Goal: Task Accomplishment & Management: Complete application form

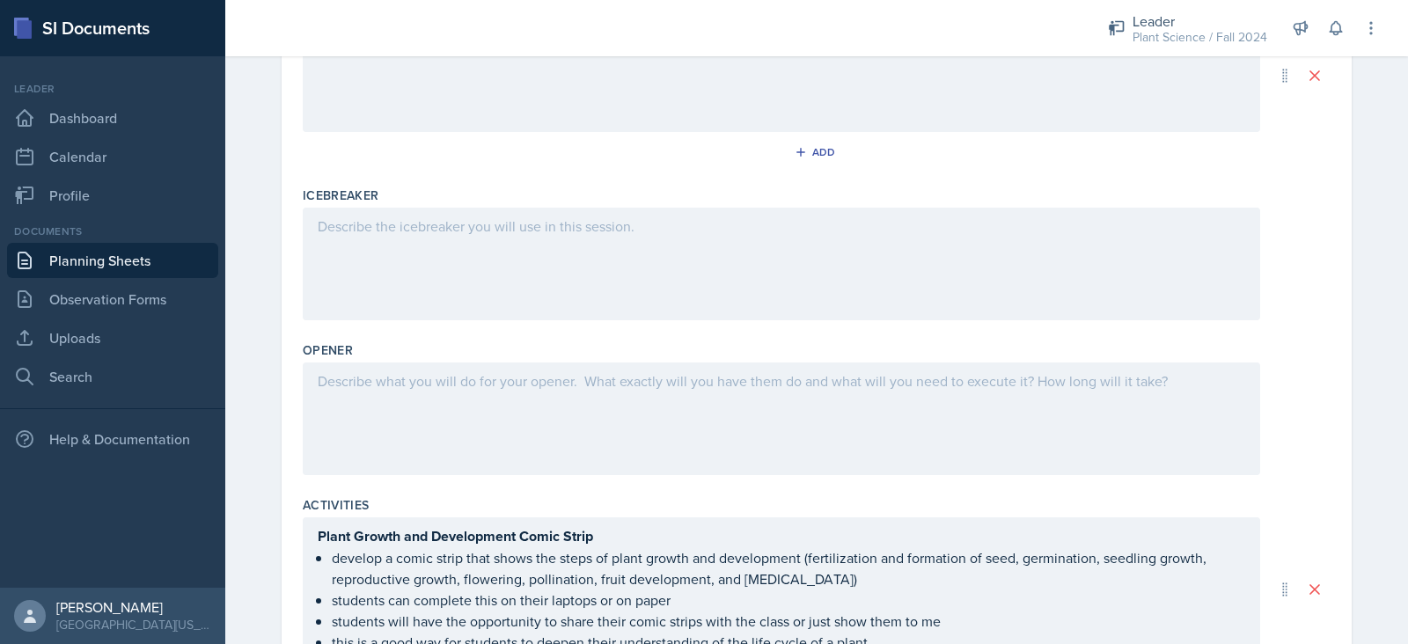
click at [398, 231] on p at bounding box center [782, 226] width 928 height 21
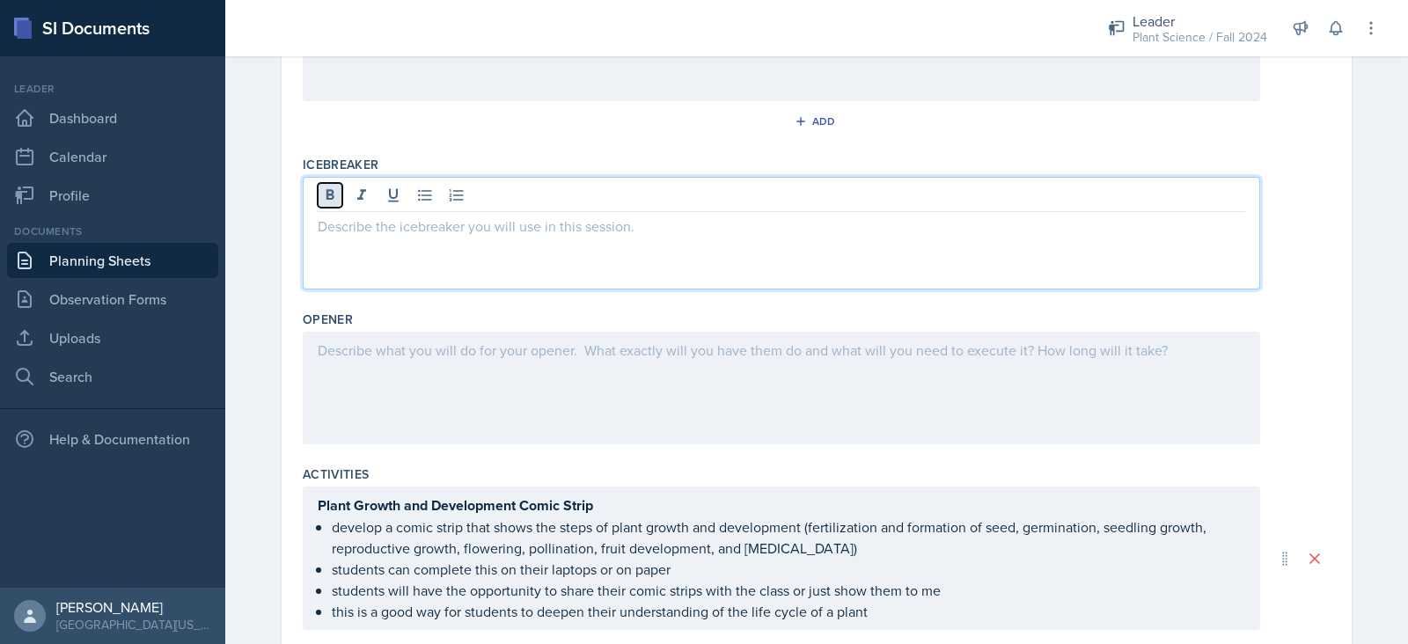
click at [318, 197] on button at bounding box center [330, 195] width 25 height 25
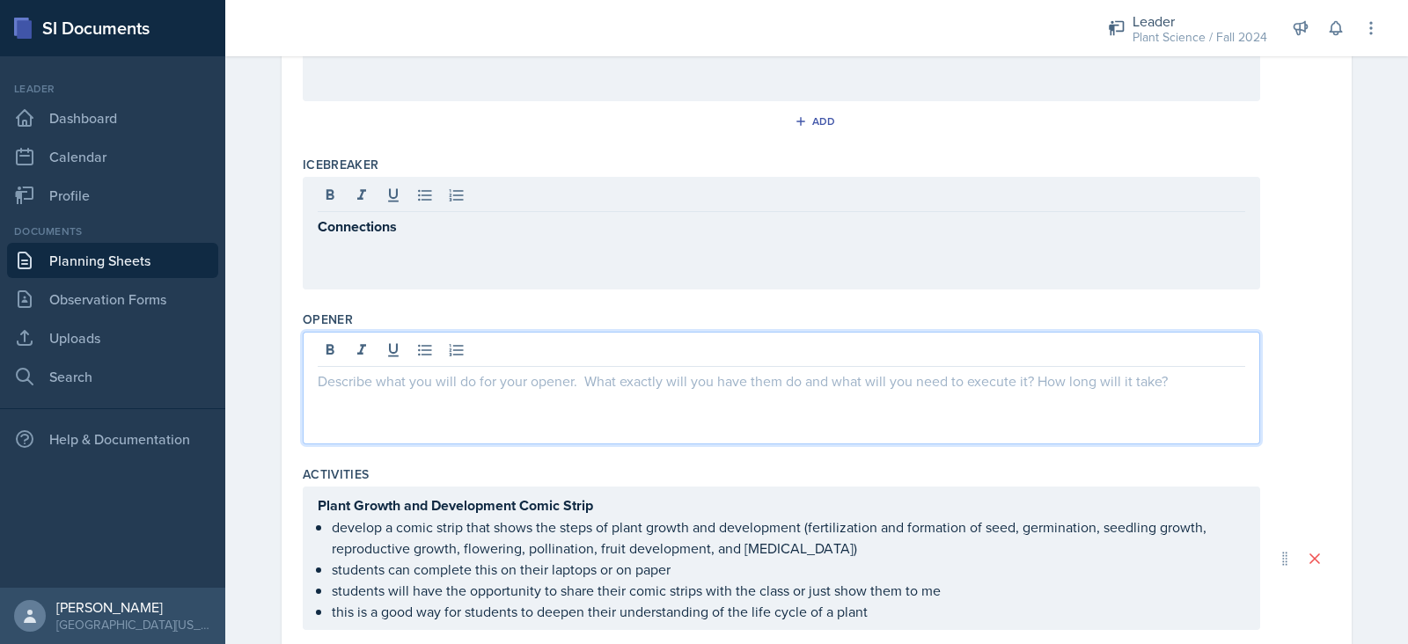
click at [375, 348] on div at bounding box center [781, 388] width 957 height 113
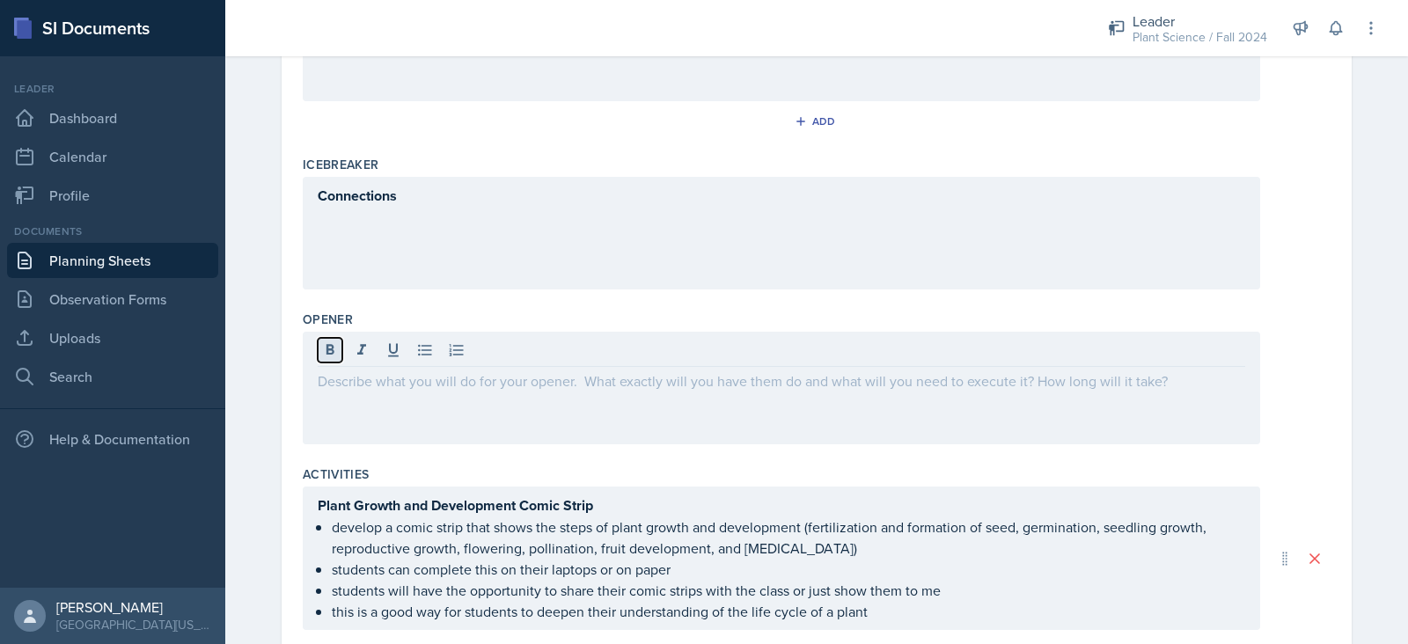
click at [326, 344] on icon at bounding box center [330, 349] width 8 height 11
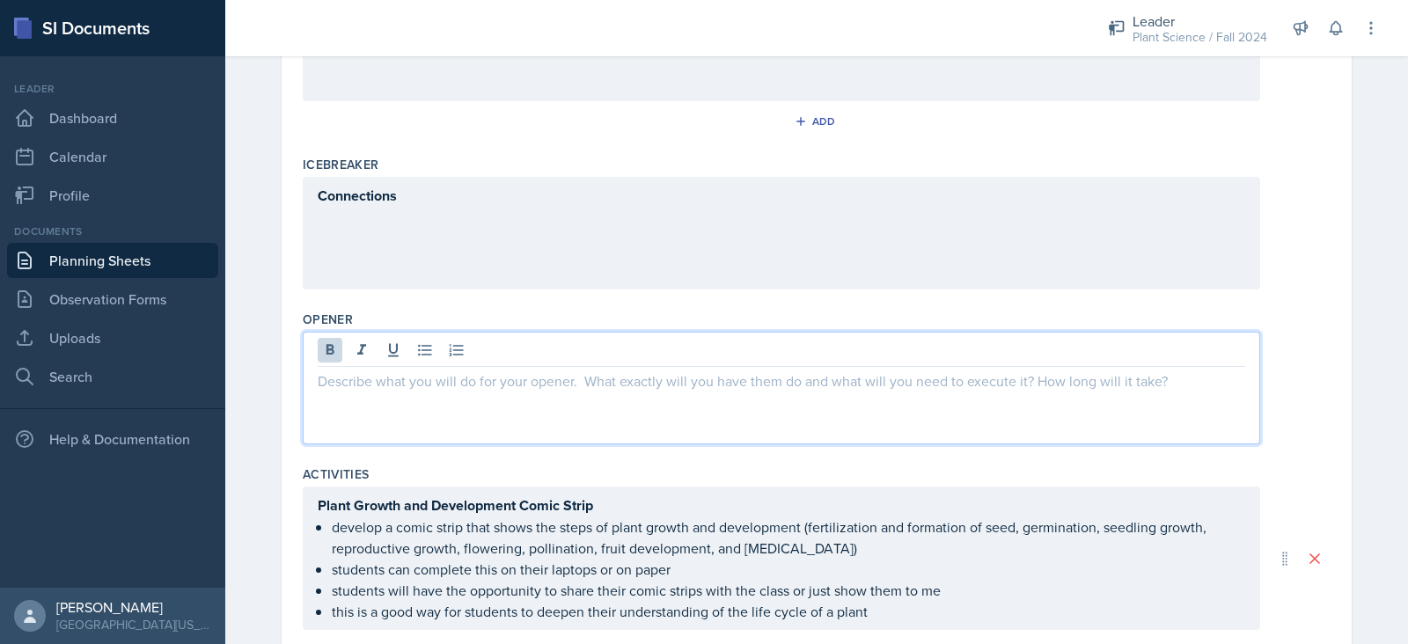
click at [355, 393] on div at bounding box center [781, 388] width 957 height 113
click at [326, 351] on icon at bounding box center [330, 349] width 8 height 11
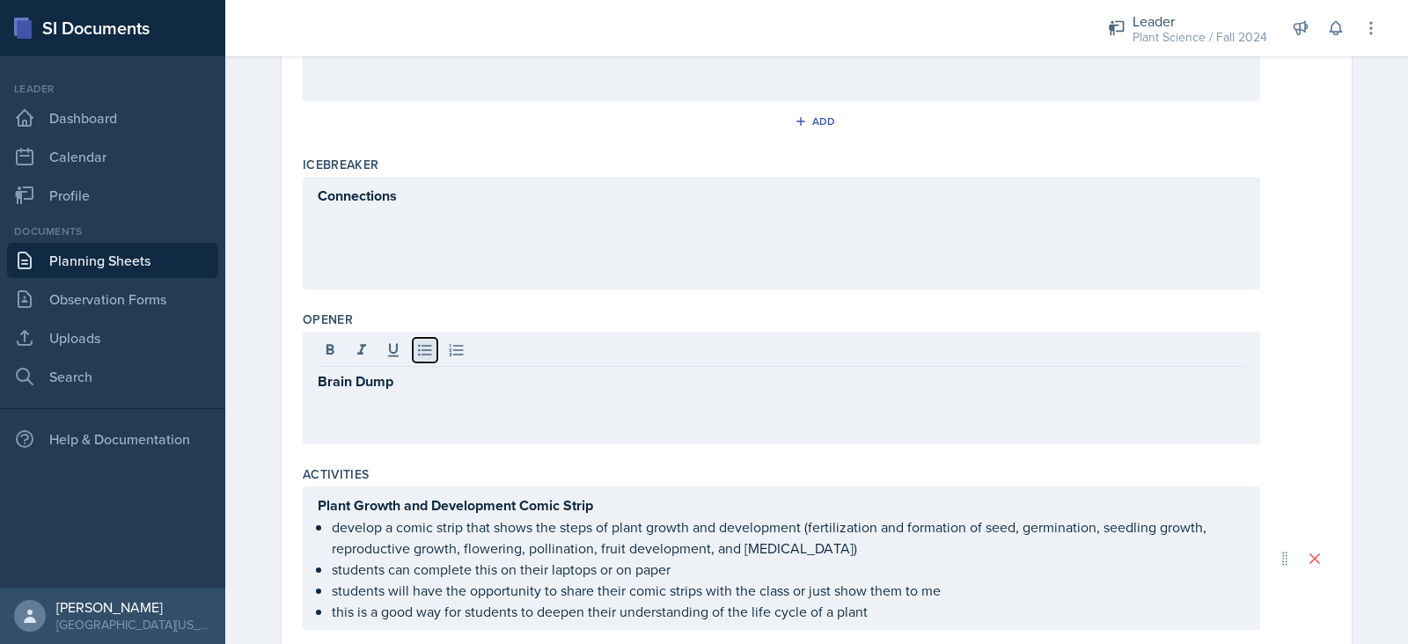
click at [416, 348] on icon at bounding box center [425, 350] width 18 height 18
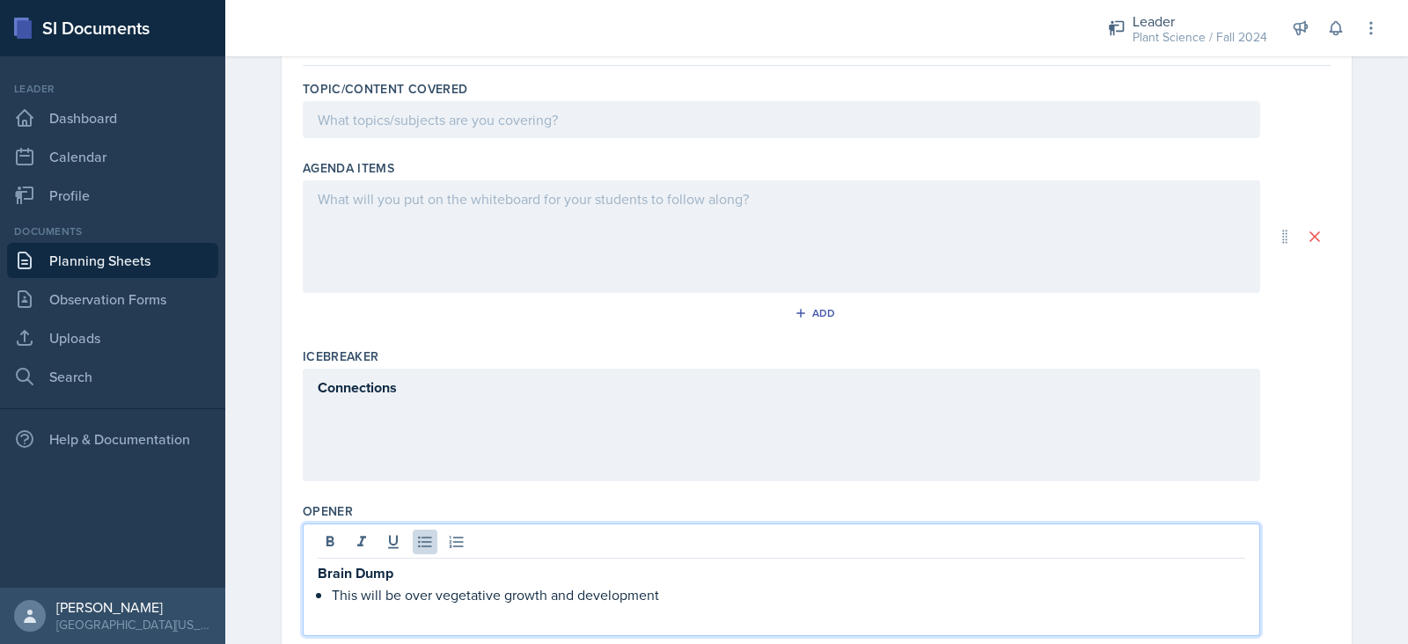
click at [524, 199] on p at bounding box center [782, 198] width 928 height 21
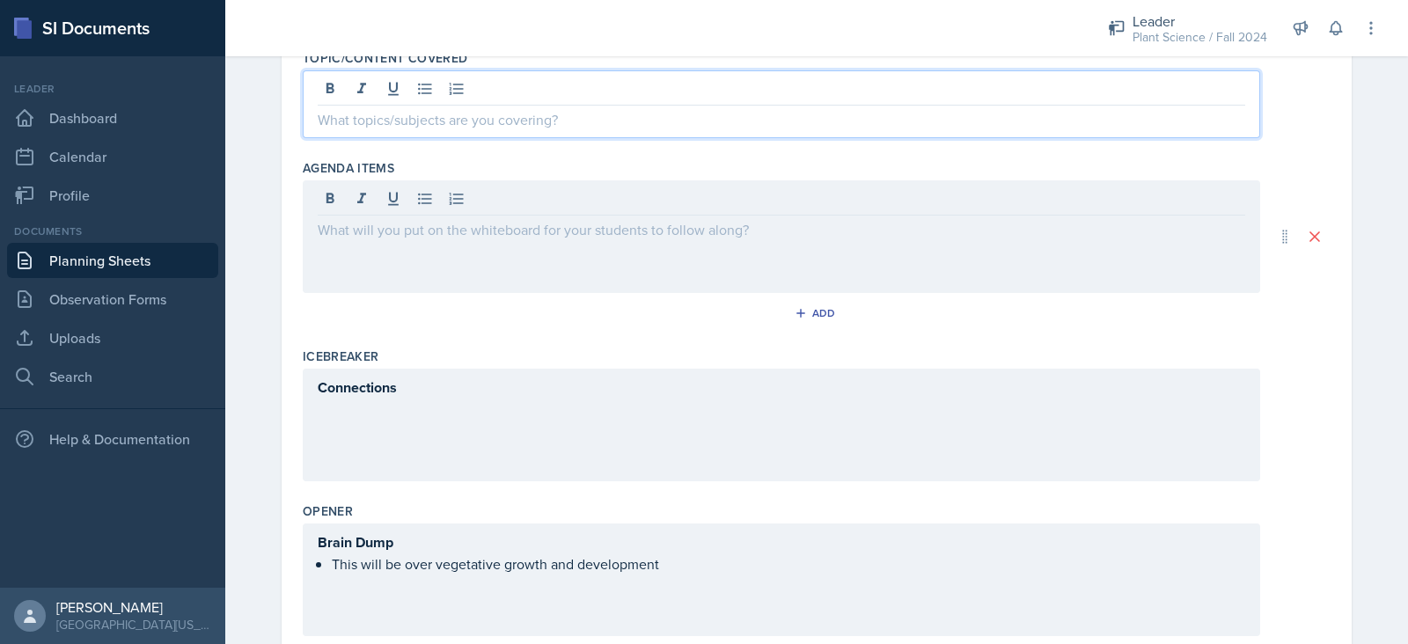
click at [527, 109] on p at bounding box center [782, 119] width 928 height 21
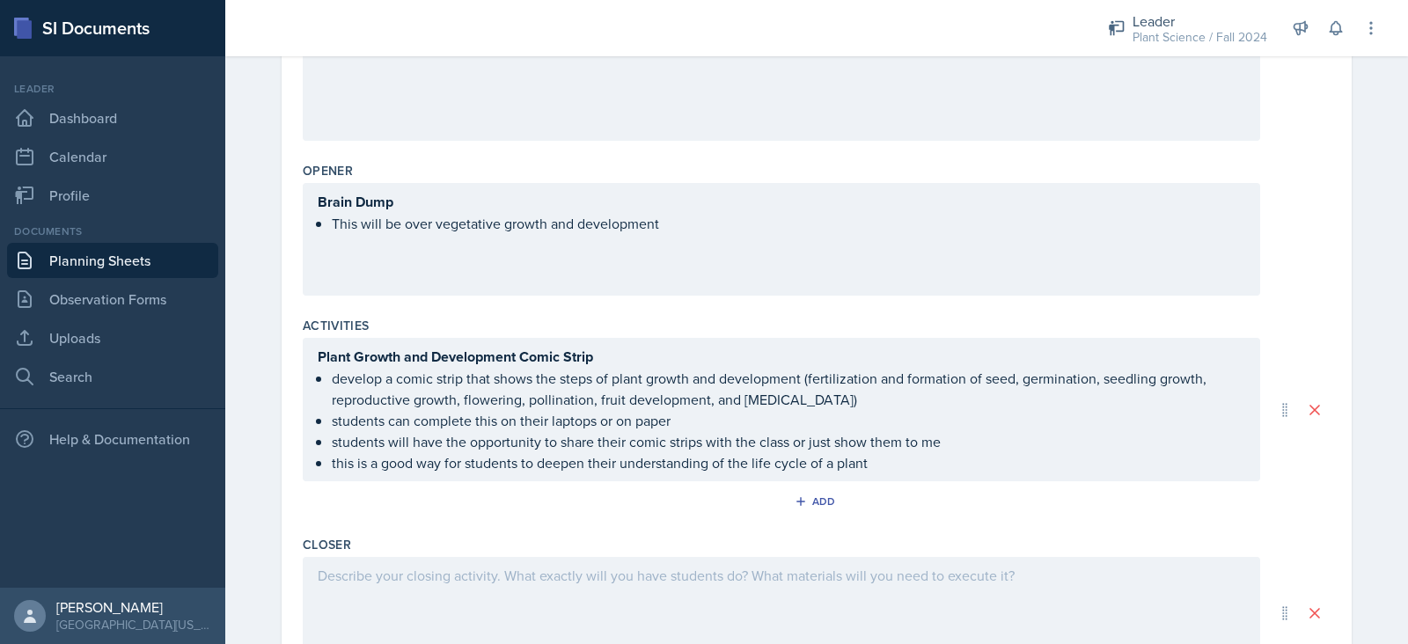
scroll to position [561, 0]
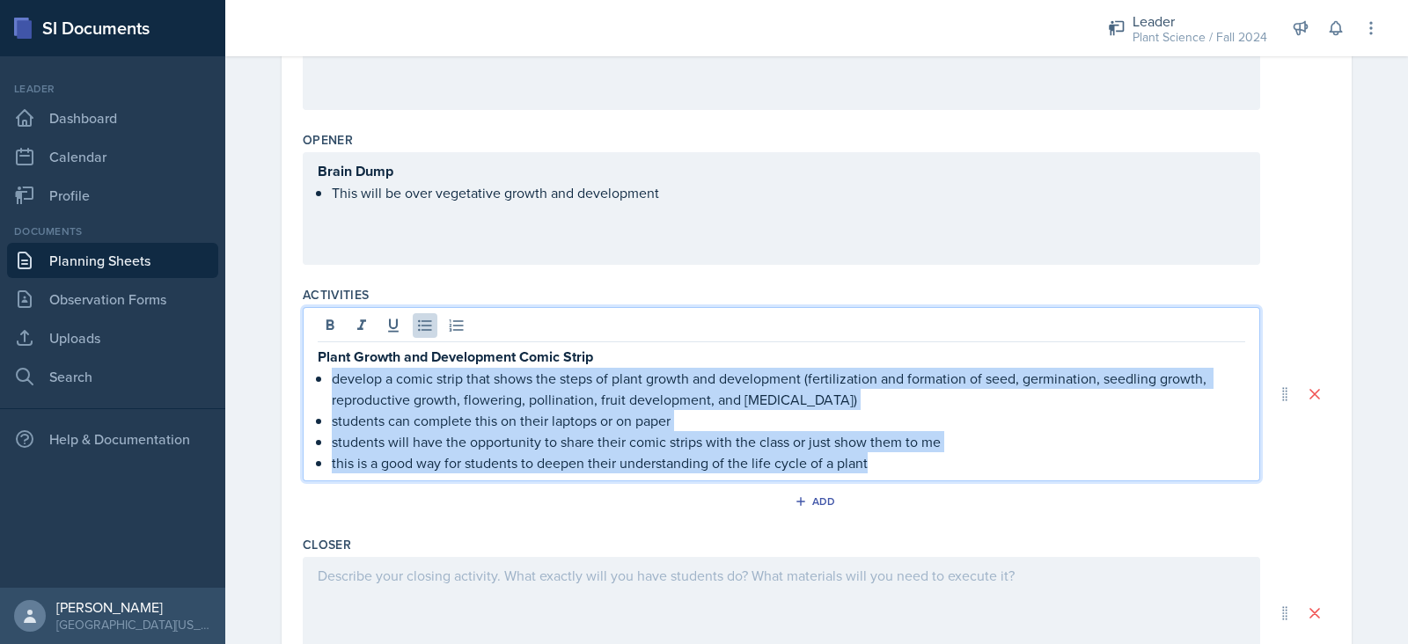
drag, startPoint x: 884, startPoint y: 459, endPoint x: 309, endPoint y: 376, distance: 581.6
click at [332, 376] on ul "develop a comic strip that shows the steps of plant growth and development (fer…" at bounding box center [788, 421] width 913 height 106
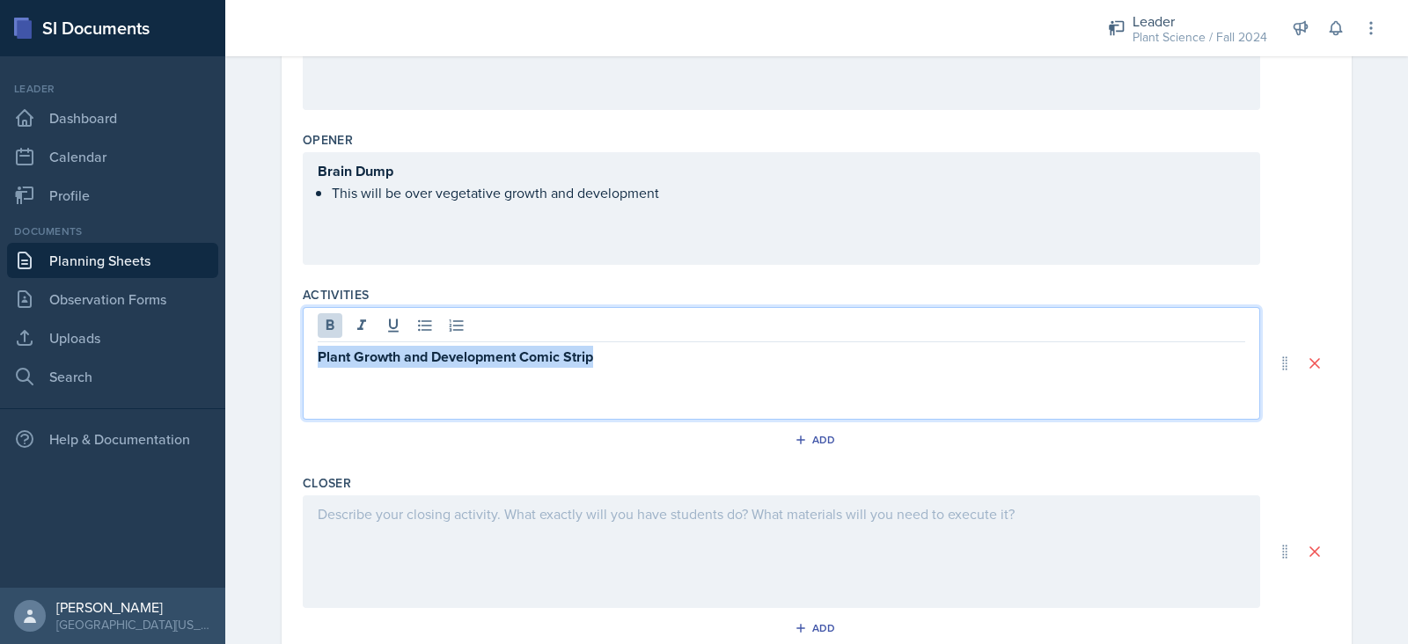
drag, startPoint x: 620, startPoint y: 356, endPoint x: 260, endPoint y: 358, distance: 360.8
click at [260, 358] on div "Date [DATE] [DATE] 31 1 2 3 4 5 6 7 8 9 10 11 12 13 14 15 16 17 18 19 20 21 22 …" at bounding box center [816, 159] width 1126 height 1104
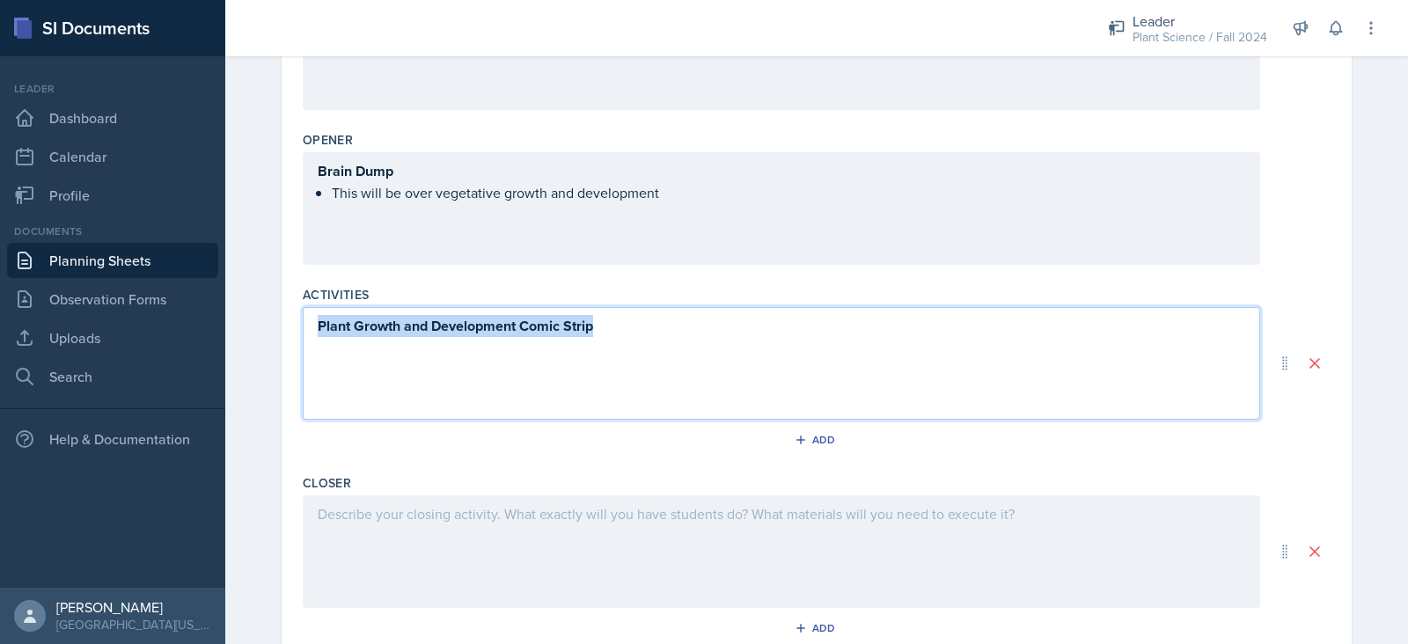
scroll to position [501, 0]
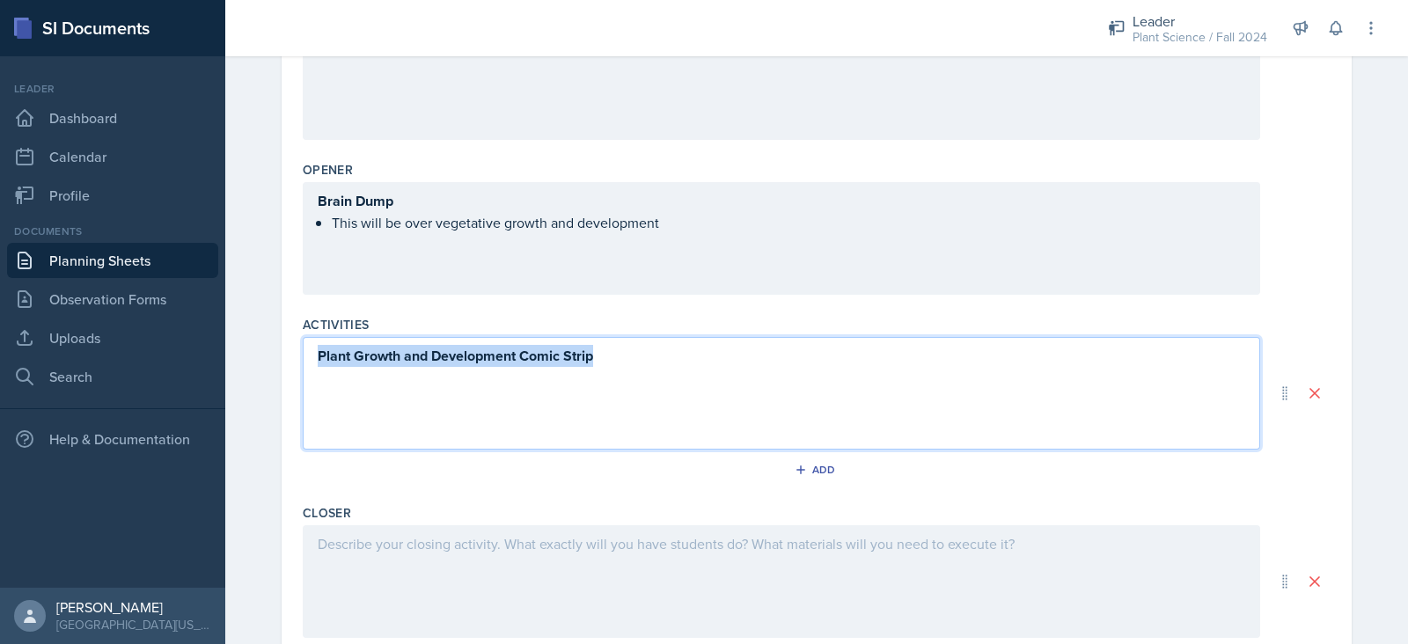
copy strong "Plant Growth and Development Comic Strip"
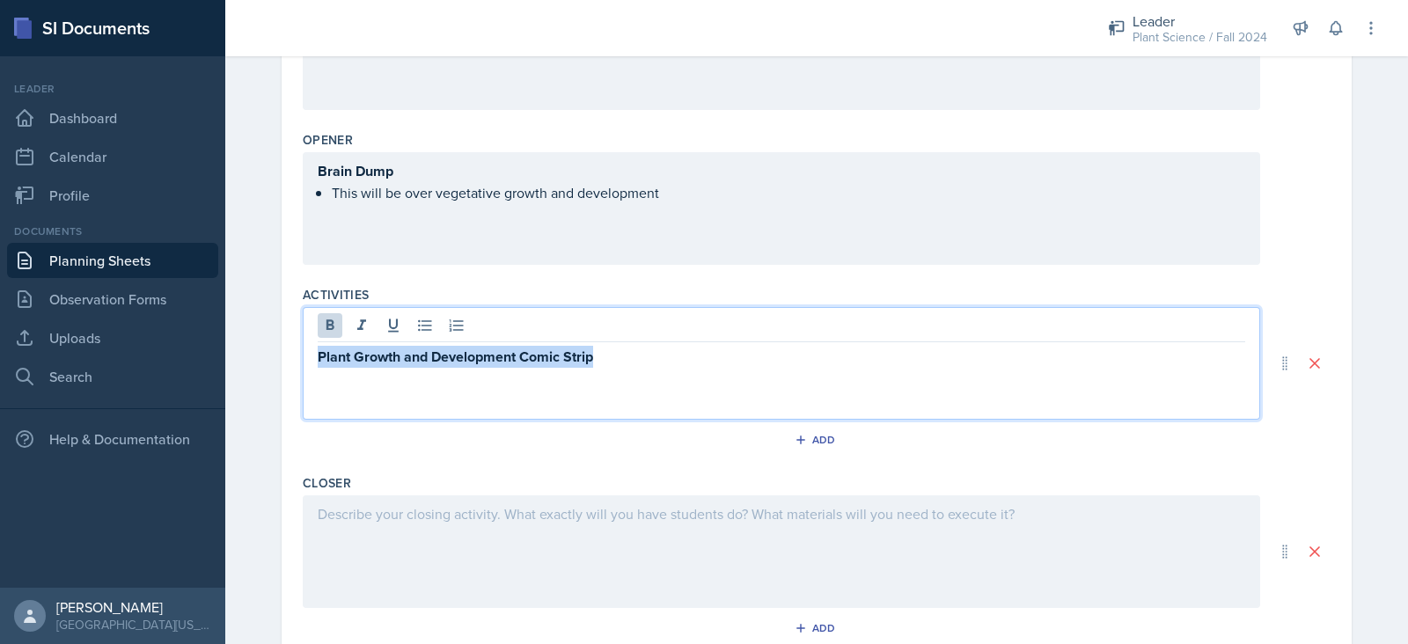
scroll to position [453, 0]
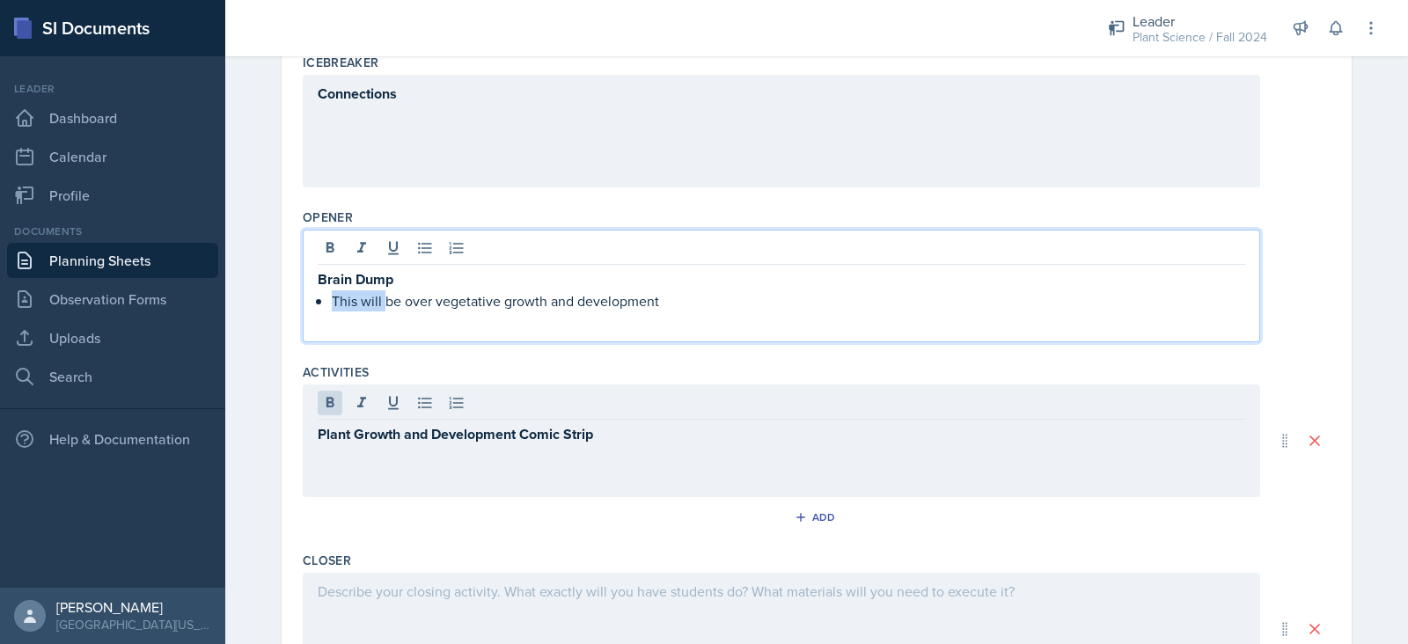
drag, startPoint x: 687, startPoint y: 266, endPoint x: 374, endPoint y: 301, distance: 315.3
click at [374, 301] on p "This will be over vegetative growth and development" at bounding box center [788, 300] width 913 height 21
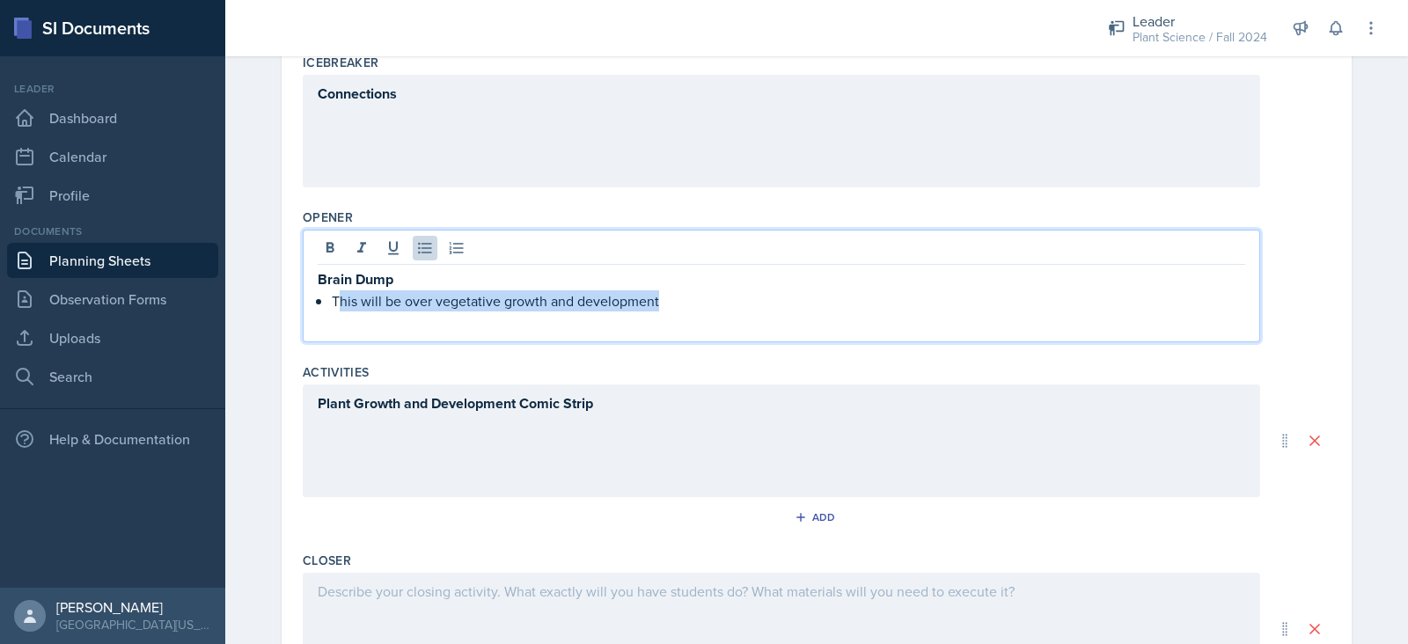
drag, startPoint x: 704, startPoint y: 301, endPoint x: 332, endPoint y: 303, distance: 372.3
click at [332, 303] on p "This will be over vegetative growth and development" at bounding box center [788, 300] width 913 height 21
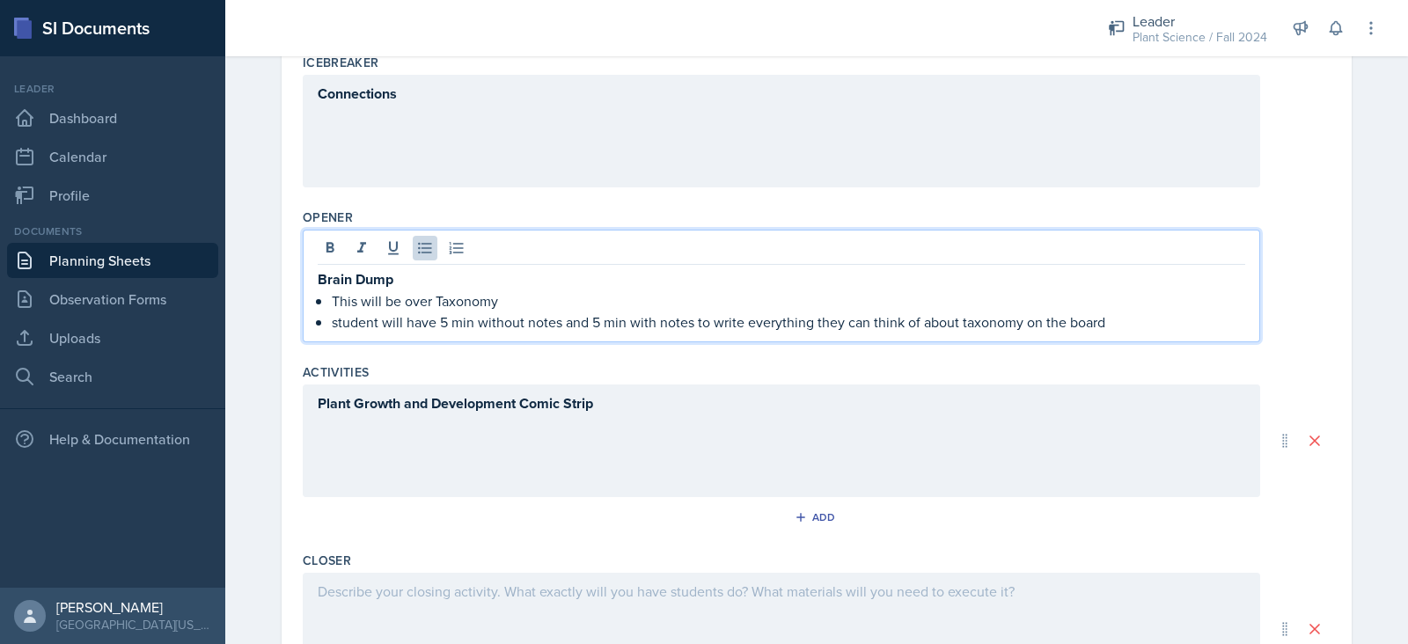
click at [431, 300] on p "This will be over Taxonomy" at bounding box center [788, 300] width 913 height 21
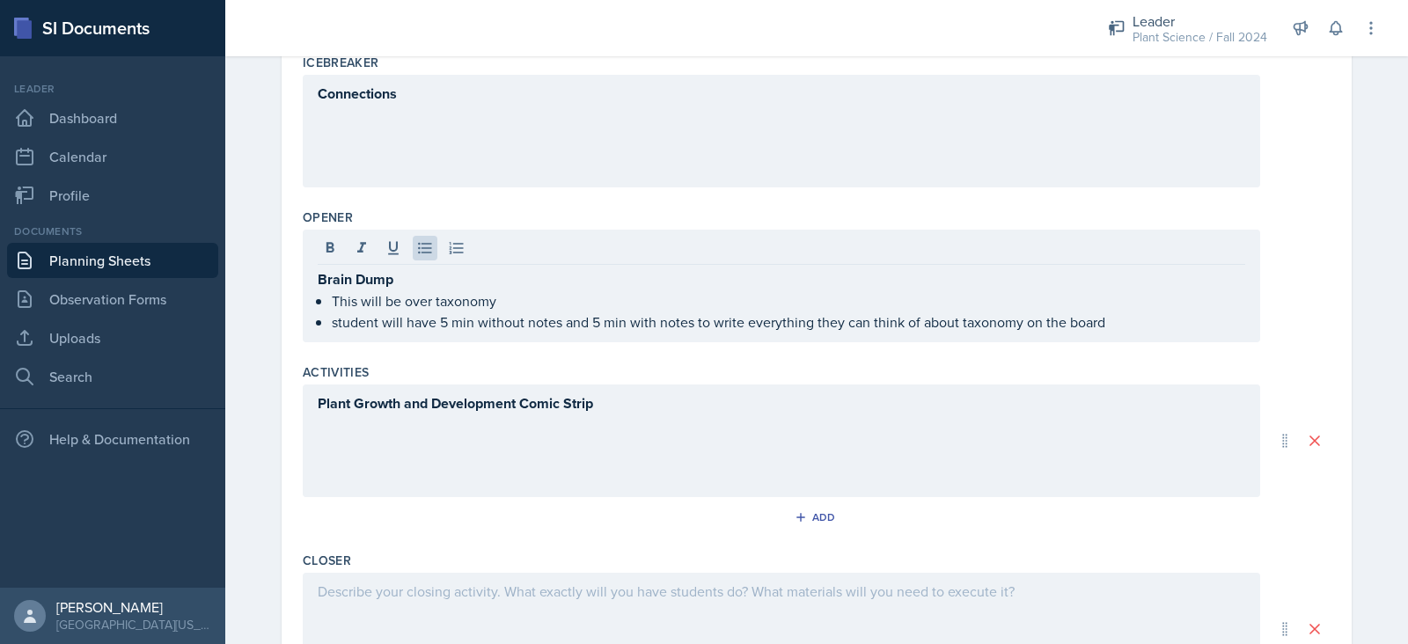
click at [437, 425] on div "Plant Growth and Development Comic Strip" at bounding box center [781, 441] width 957 height 113
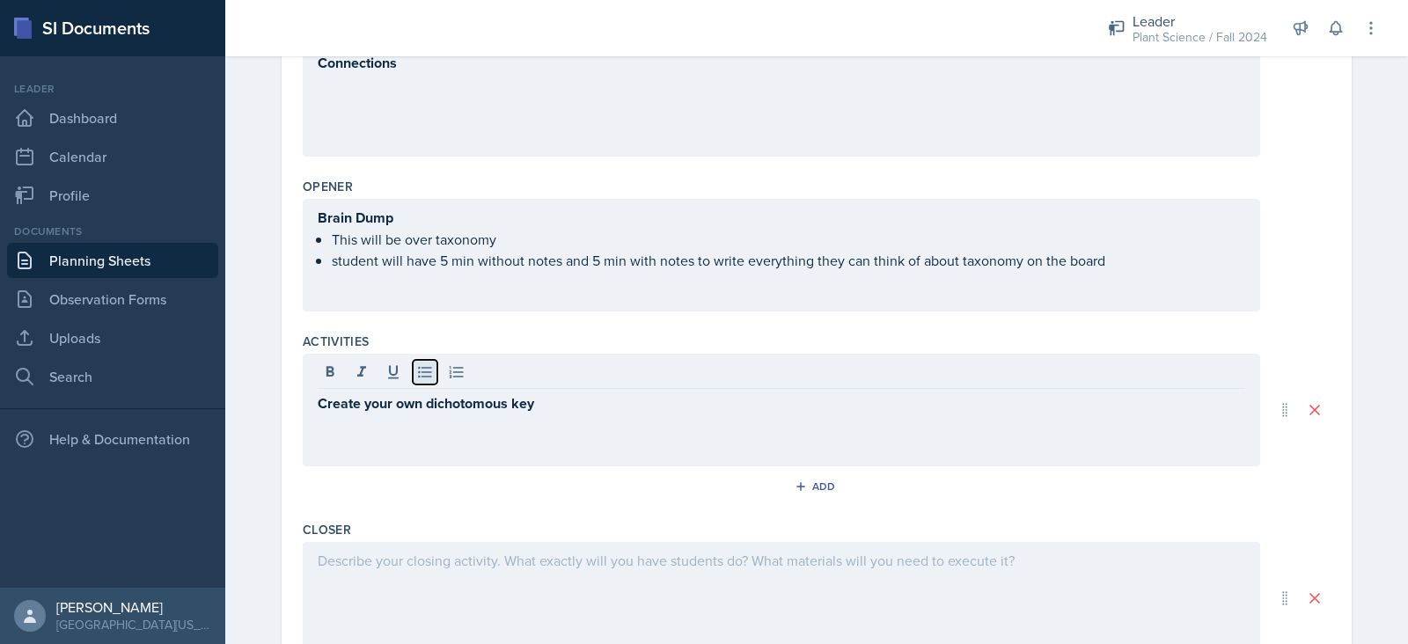
click at [417, 363] on icon at bounding box center [425, 372] width 18 height 18
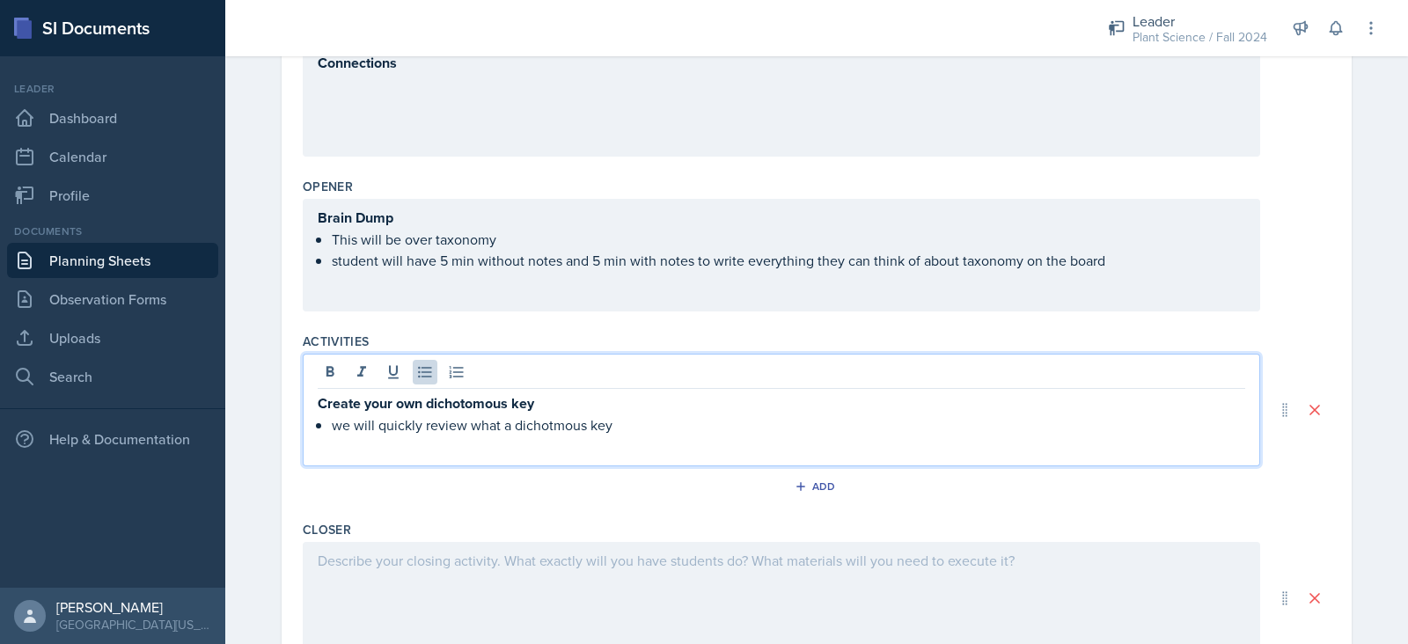
click at [519, 429] on p "we will quickly review what a dichotmous key" at bounding box center [788, 425] width 913 height 21
click at [638, 423] on p "we will quickly review what a dichotomous key" at bounding box center [788, 425] width 913 height 21
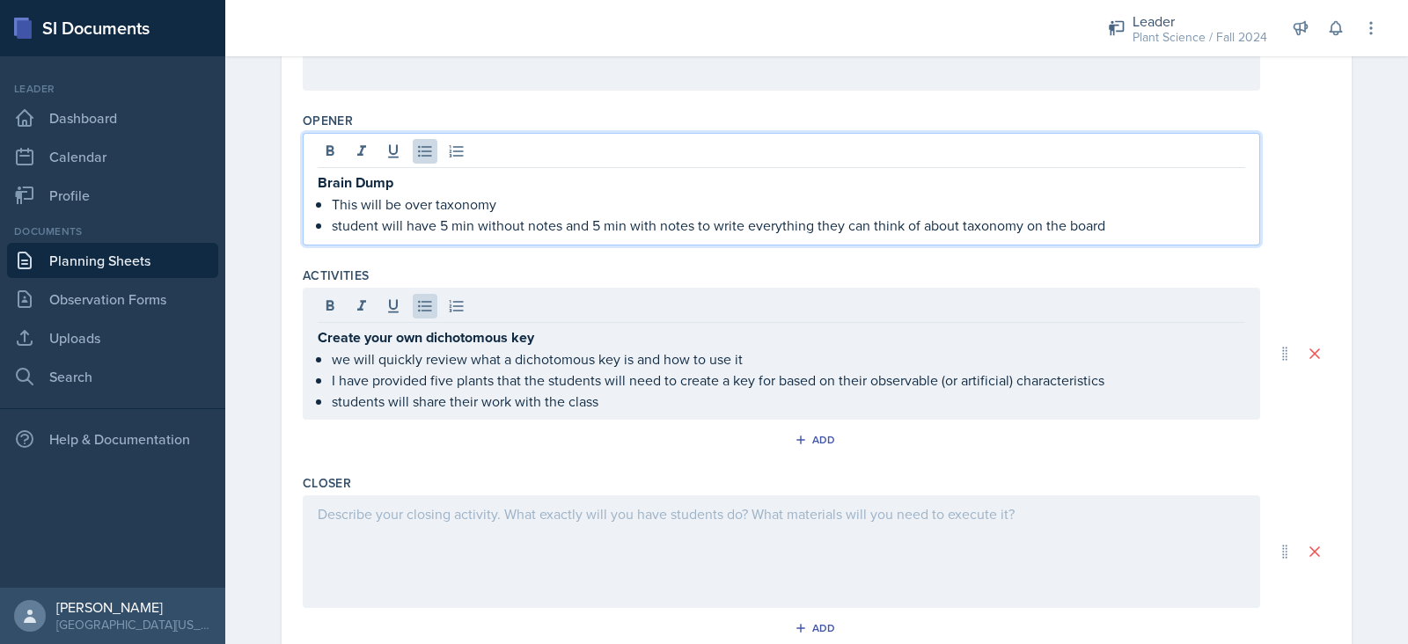
scroll to position [581, 0]
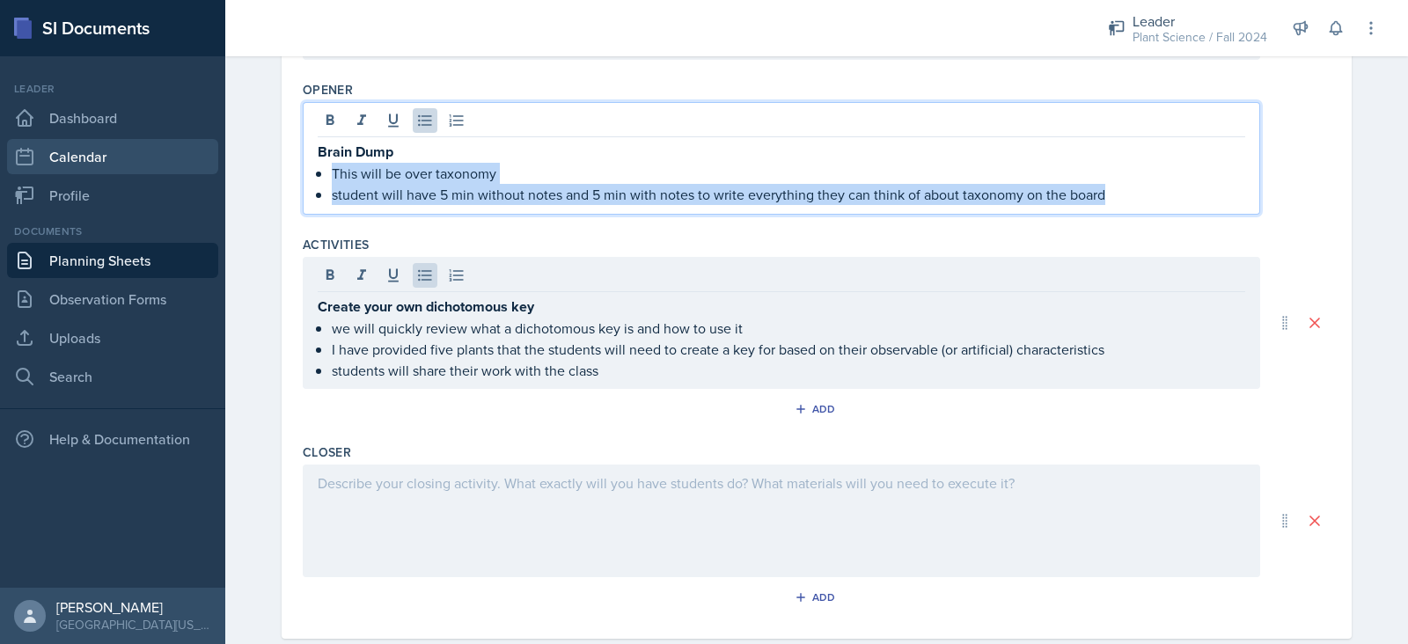
drag, startPoint x: 1132, startPoint y: 194, endPoint x: 216, endPoint y: 166, distance: 916.6
click at [216, 166] on div "SI Documents Leader Dashboard Calendar Profile Documents Planning Sheets Observ…" at bounding box center [704, 322] width 1408 height 644
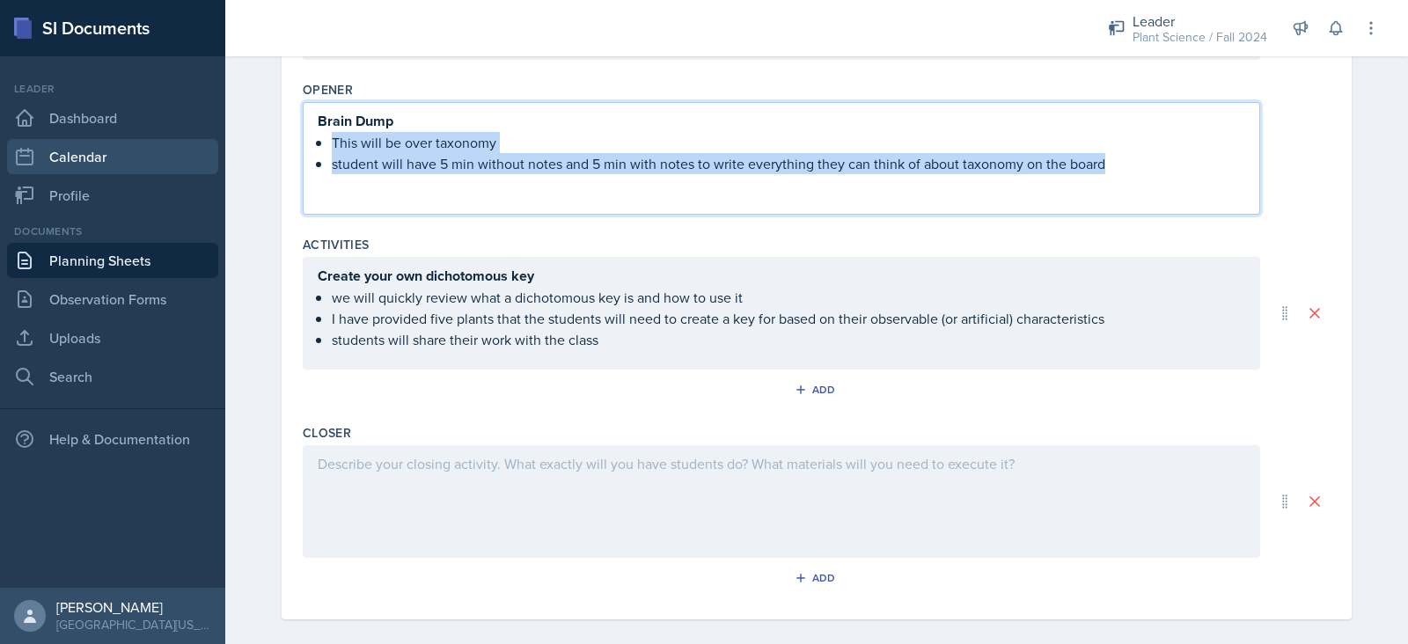
scroll to position [550, 0]
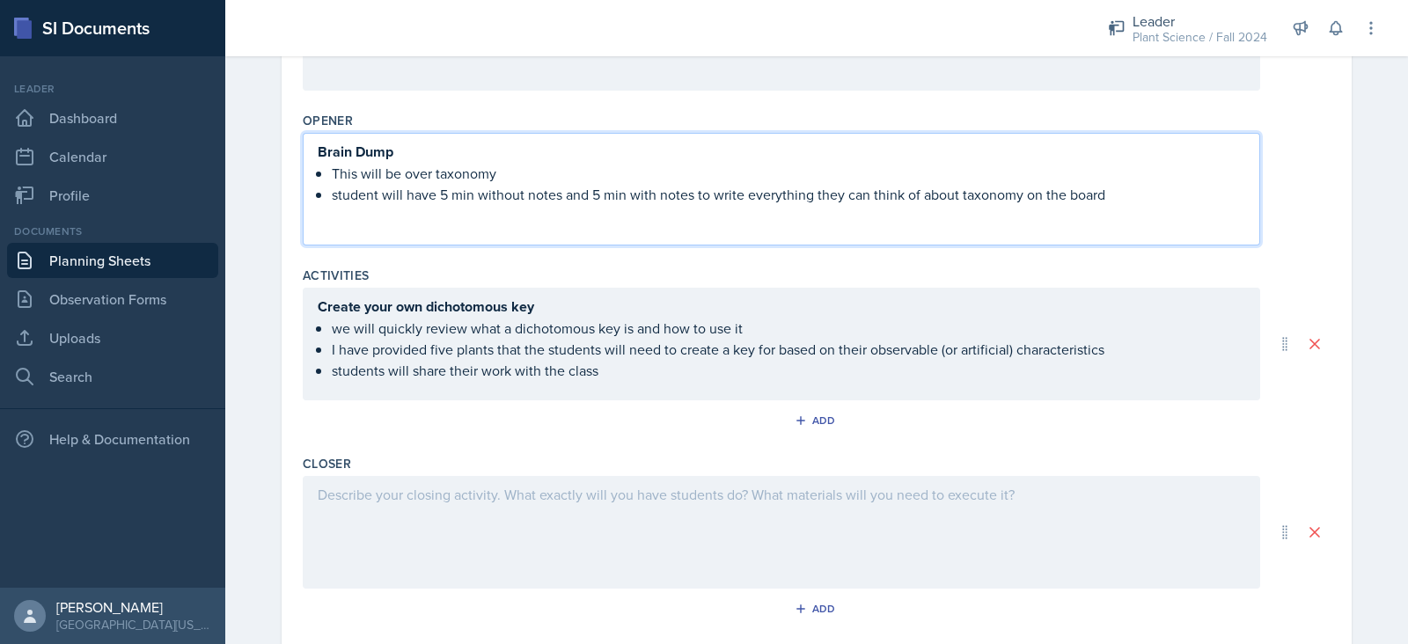
click at [415, 269] on div "Activities" at bounding box center [817, 276] width 1028 height 18
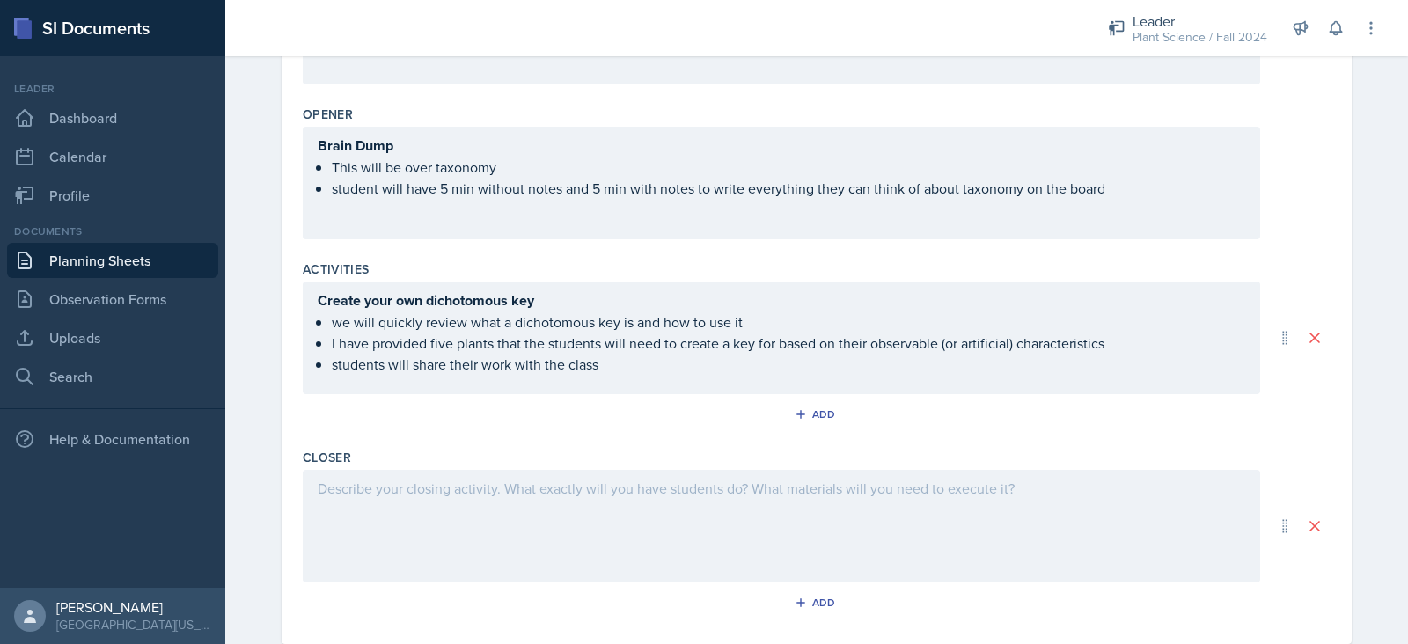
scroll to position [557, 0]
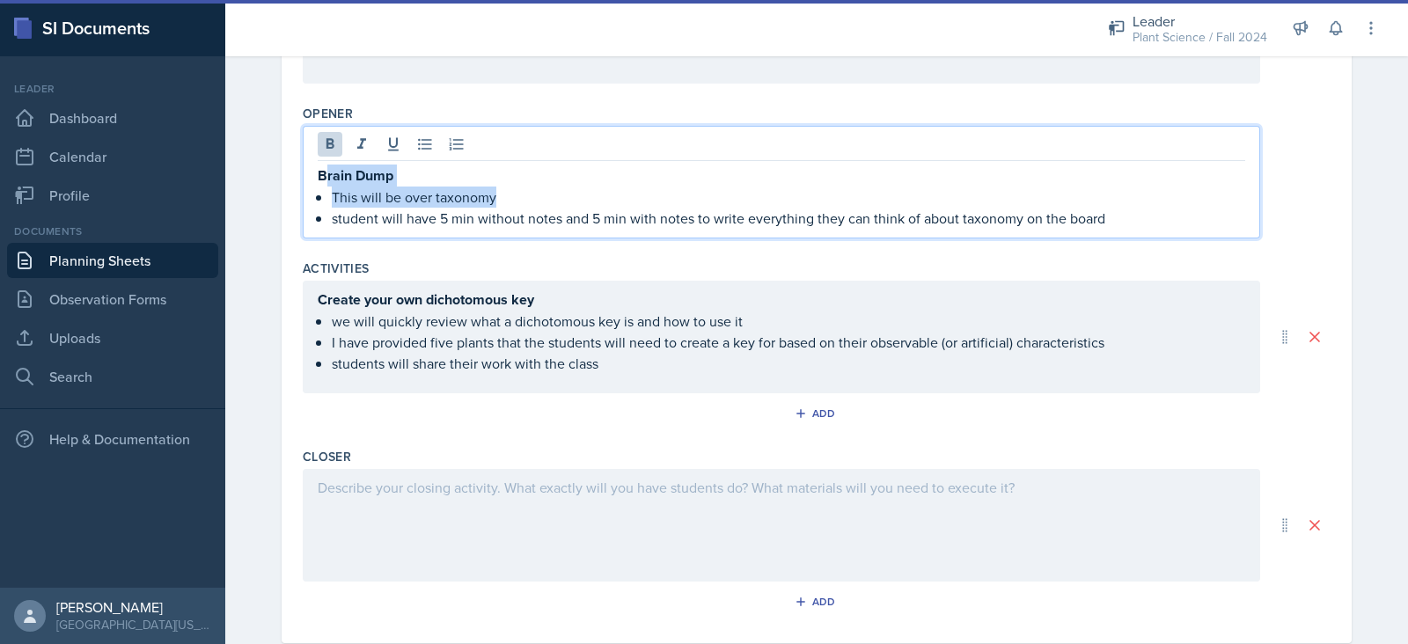
drag, startPoint x: 1125, startPoint y: 192, endPoint x: 318, endPoint y: 179, distance: 807.1
click at [318, 179] on div "Brain Dump This will be over taxonomy student will have 5 min without notes and…" at bounding box center [782, 197] width 928 height 64
click at [318, 179] on strong "Brain Dump" at bounding box center [356, 175] width 76 height 20
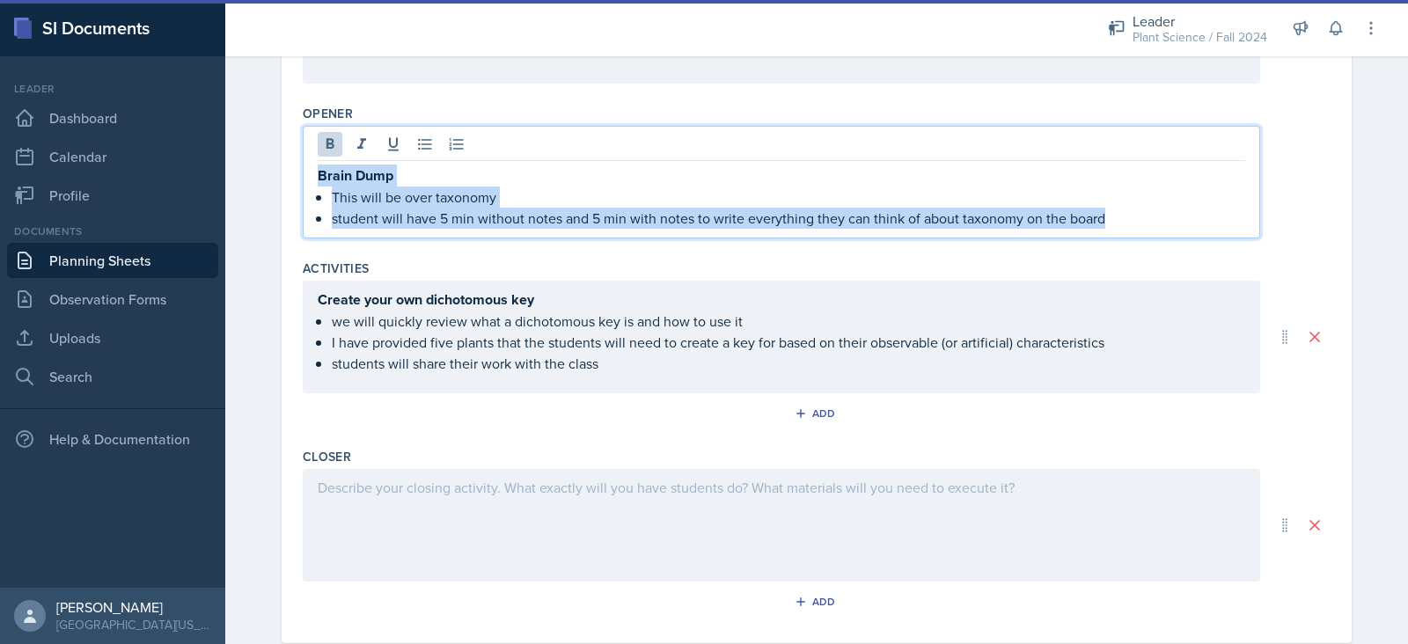
drag, startPoint x: 312, startPoint y: 179, endPoint x: 1229, endPoint y: 240, distance: 918.2
click at [1229, 240] on div "Opener Brain Dump This will be over taxonomy student will have 5 min without no…" at bounding box center [817, 175] width 1028 height 155
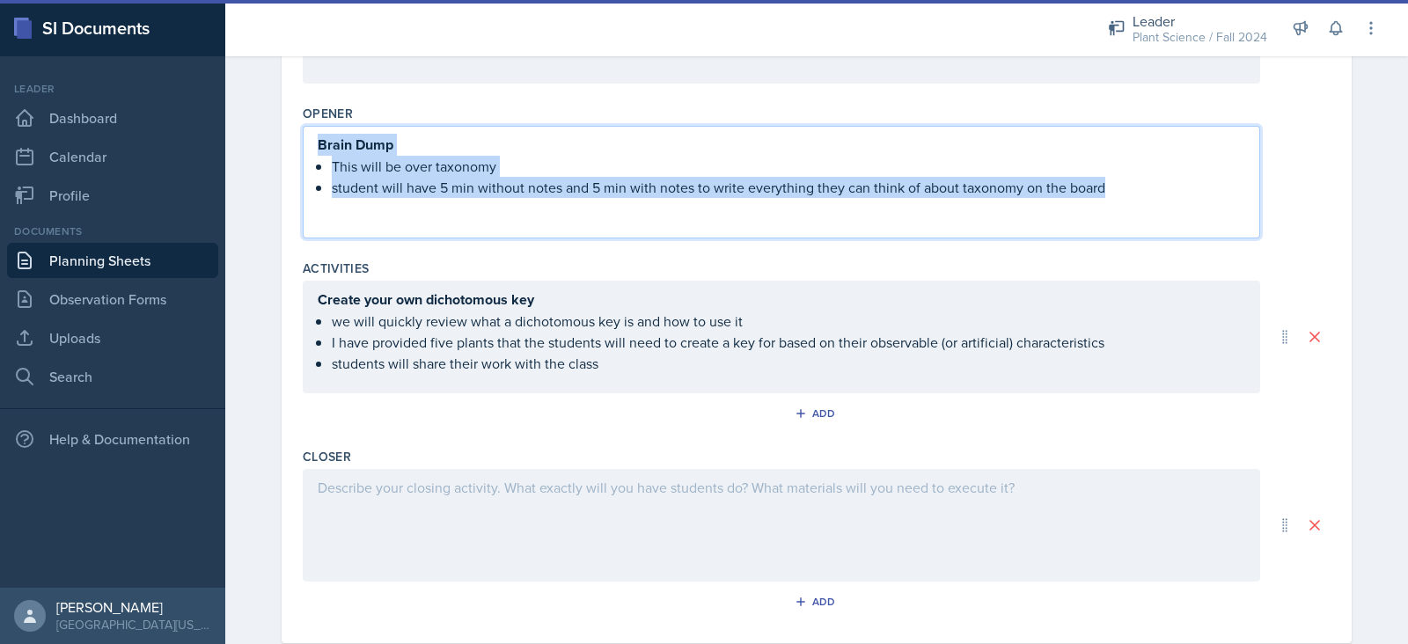
scroll to position [526, 0]
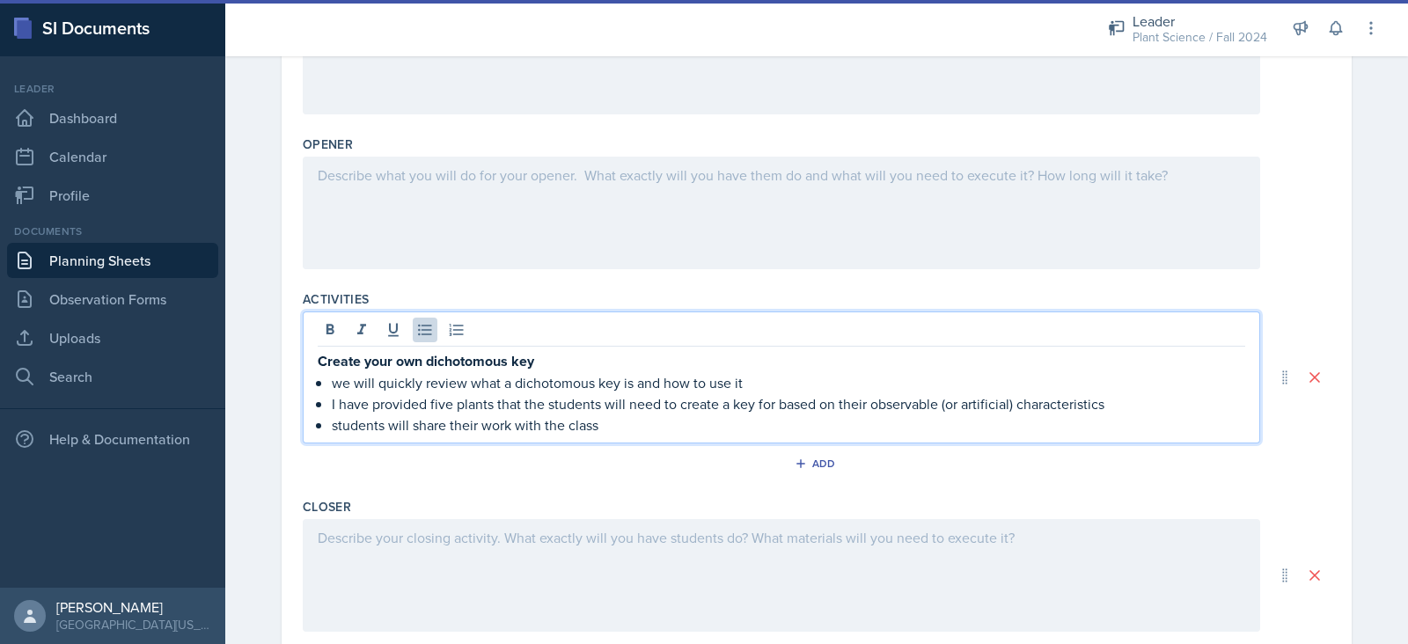
drag, startPoint x: 835, startPoint y: 396, endPoint x: 328, endPoint y: 400, distance: 506.9
click at [332, 400] on ul "we will quickly review what a dichotomous key is and how to use it I have provi…" at bounding box center [788, 403] width 913 height 63
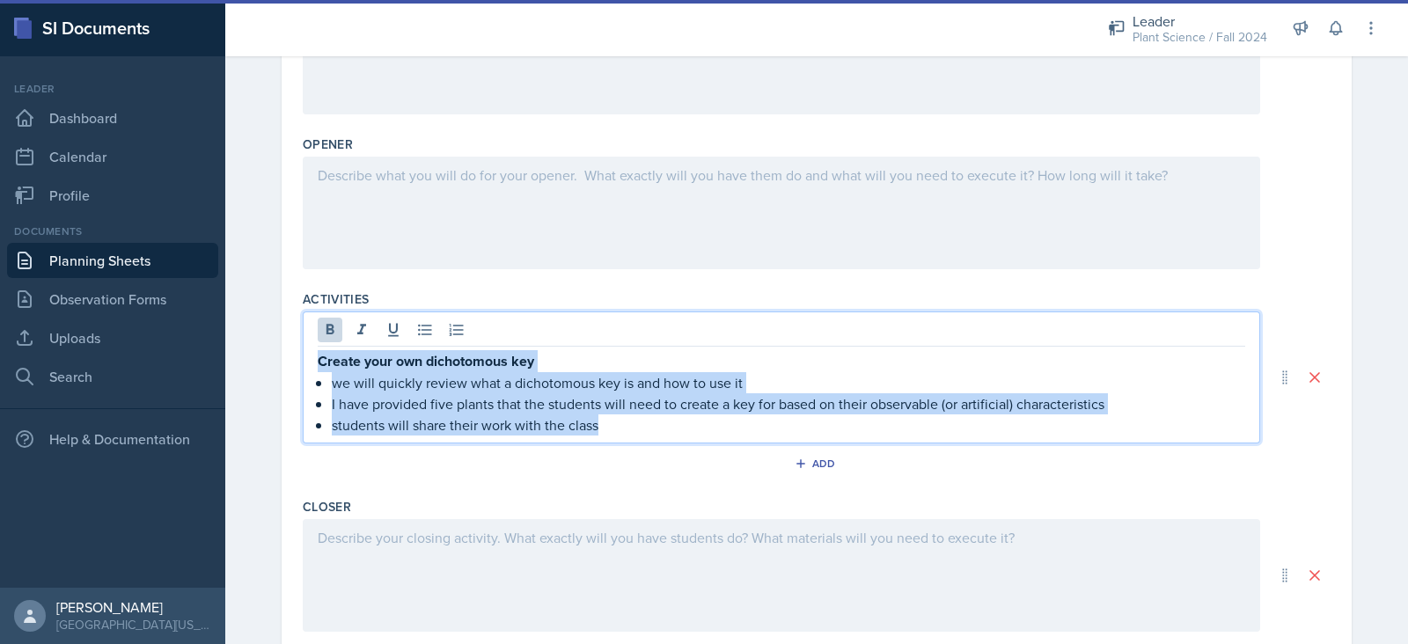
drag, startPoint x: 635, startPoint y: 427, endPoint x: 308, endPoint y: 359, distance: 334.3
click at [308, 359] on div "Create your own dichotomous key we will quickly review what a dichotomous key i…" at bounding box center [781, 378] width 957 height 132
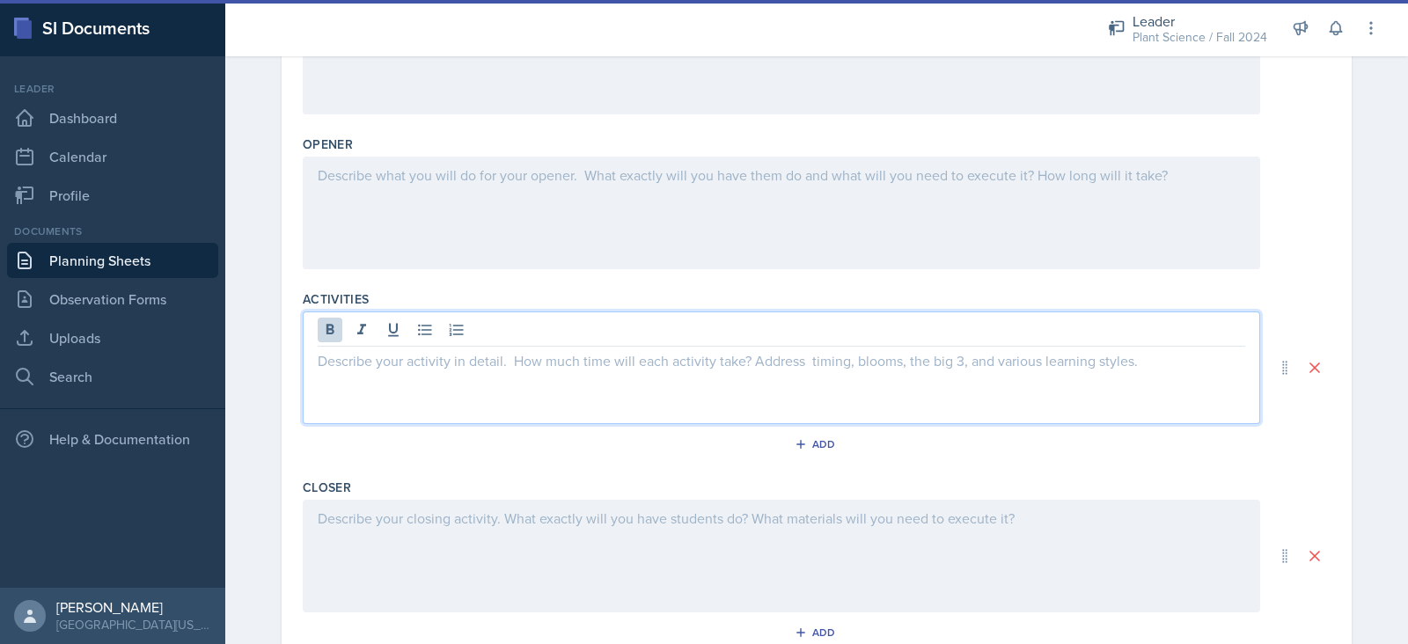
click at [540, 181] on div at bounding box center [781, 213] width 957 height 113
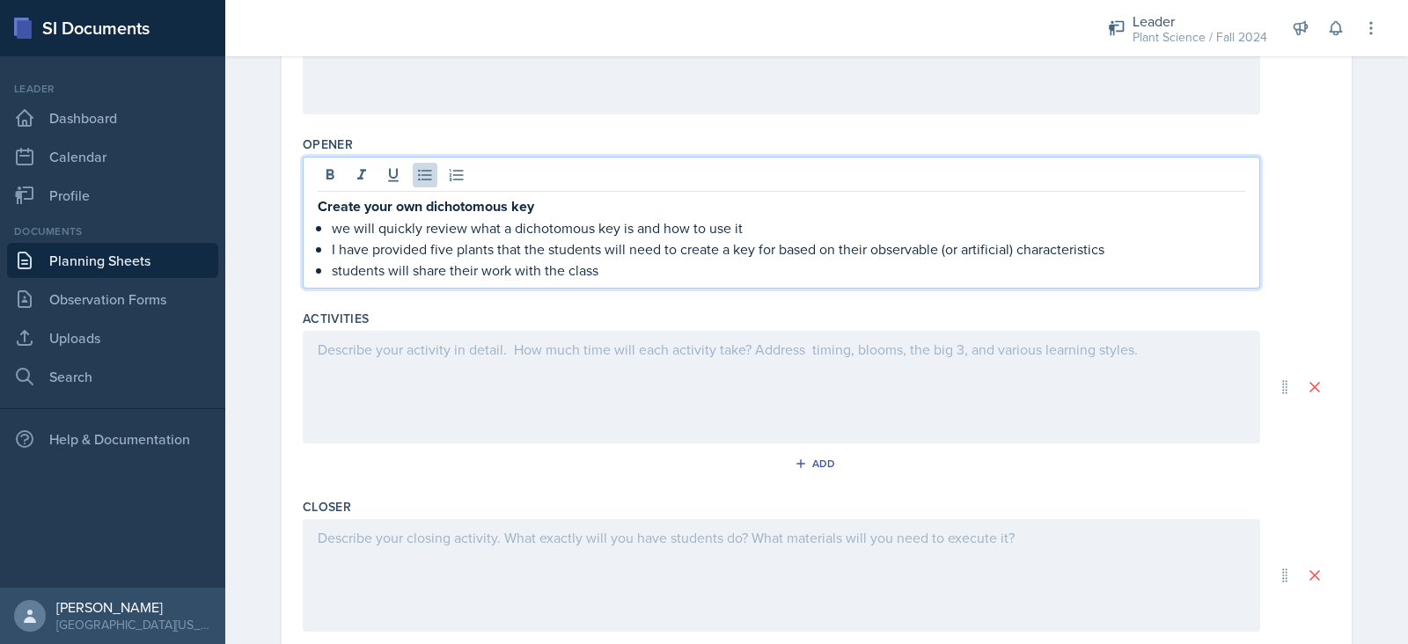
click at [531, 206] on p "Create your own dichotomous key" at bounding box center [782, 206] width 928 height 22
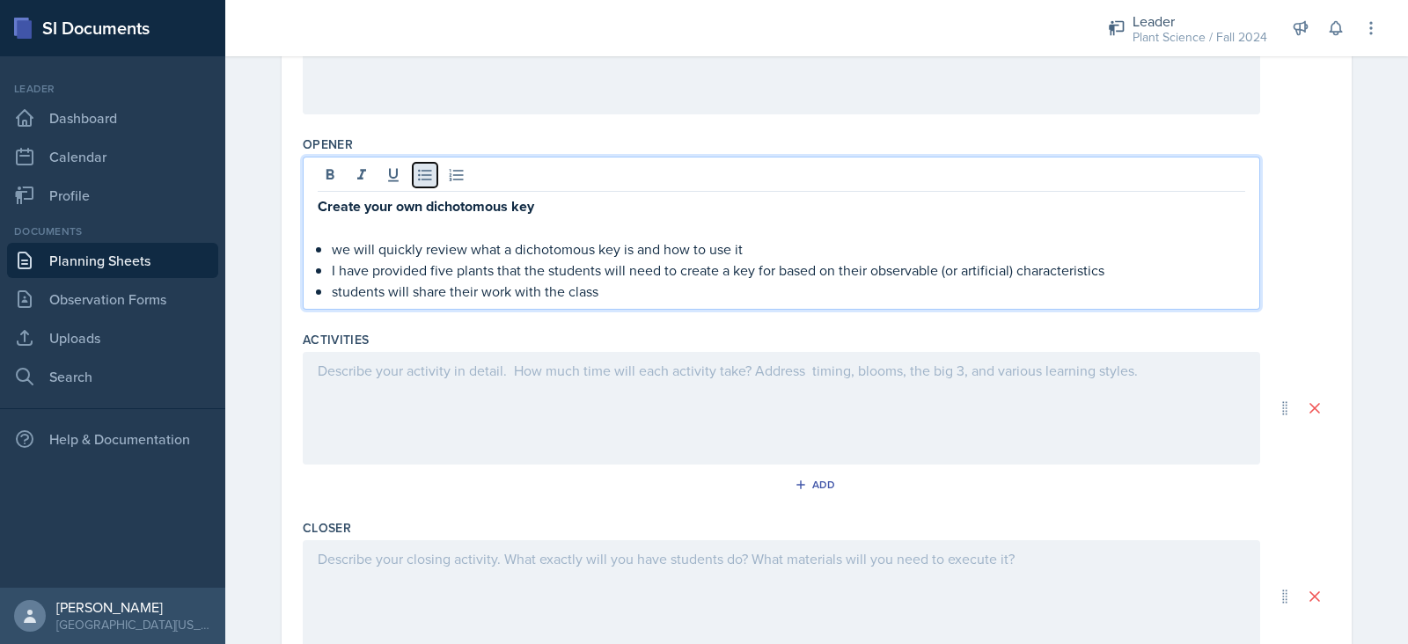
click at [416, 176] on icon at bounding box center [425, 175] width 18 height 18
click at [453, 363] on div at bounding box center [781, 408] width 957 height 113
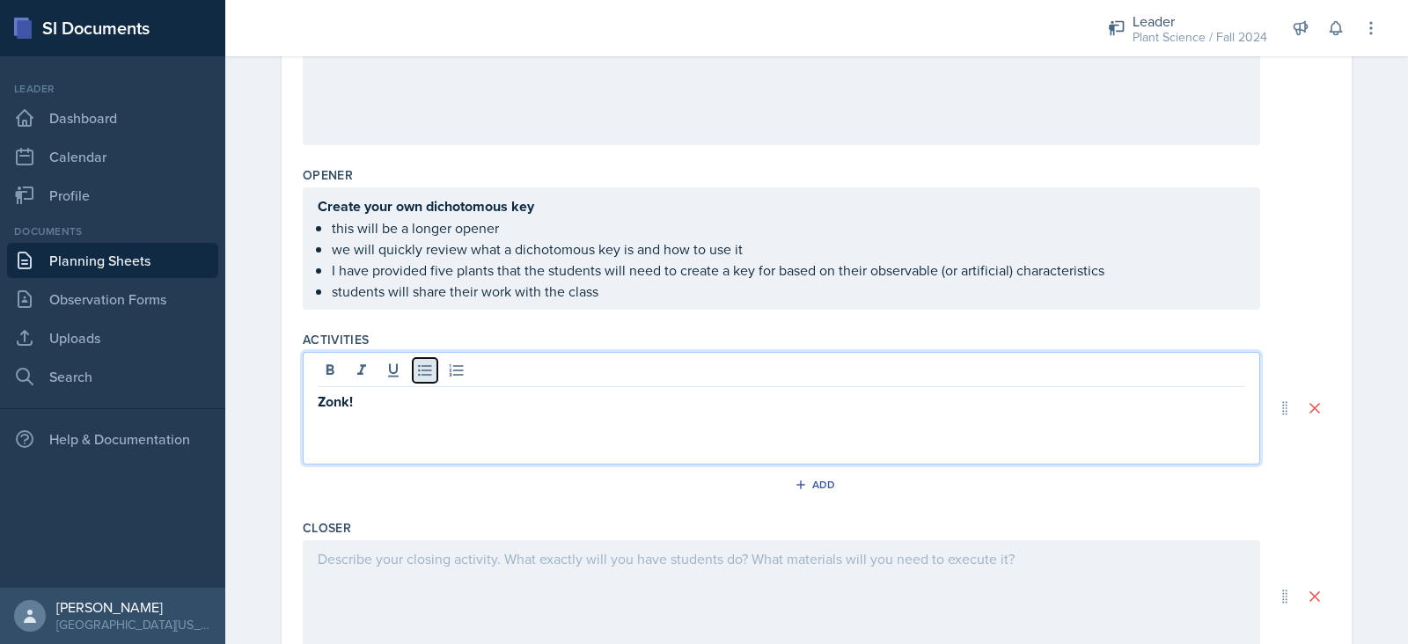
click at [419, 371] on icon at bounding box center [424, 370] width 13 height 11
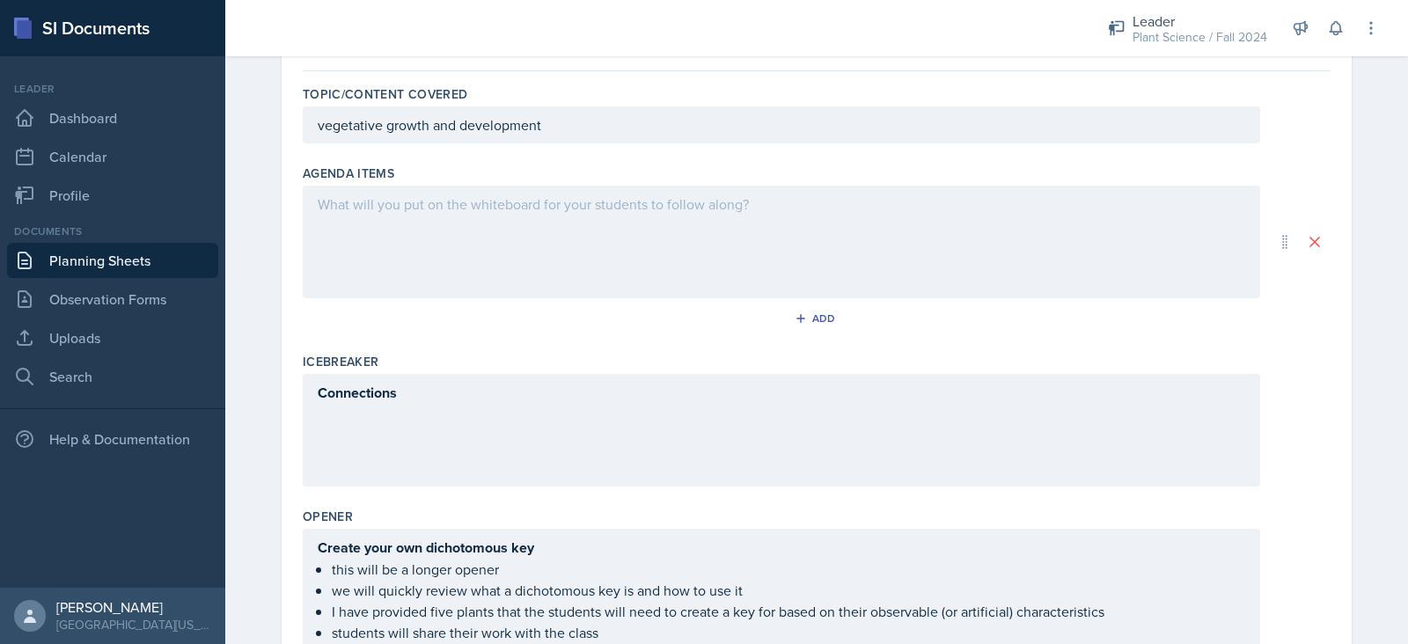
click at [475, 206] on p at bounding box center [782, 204] width 928 height 21
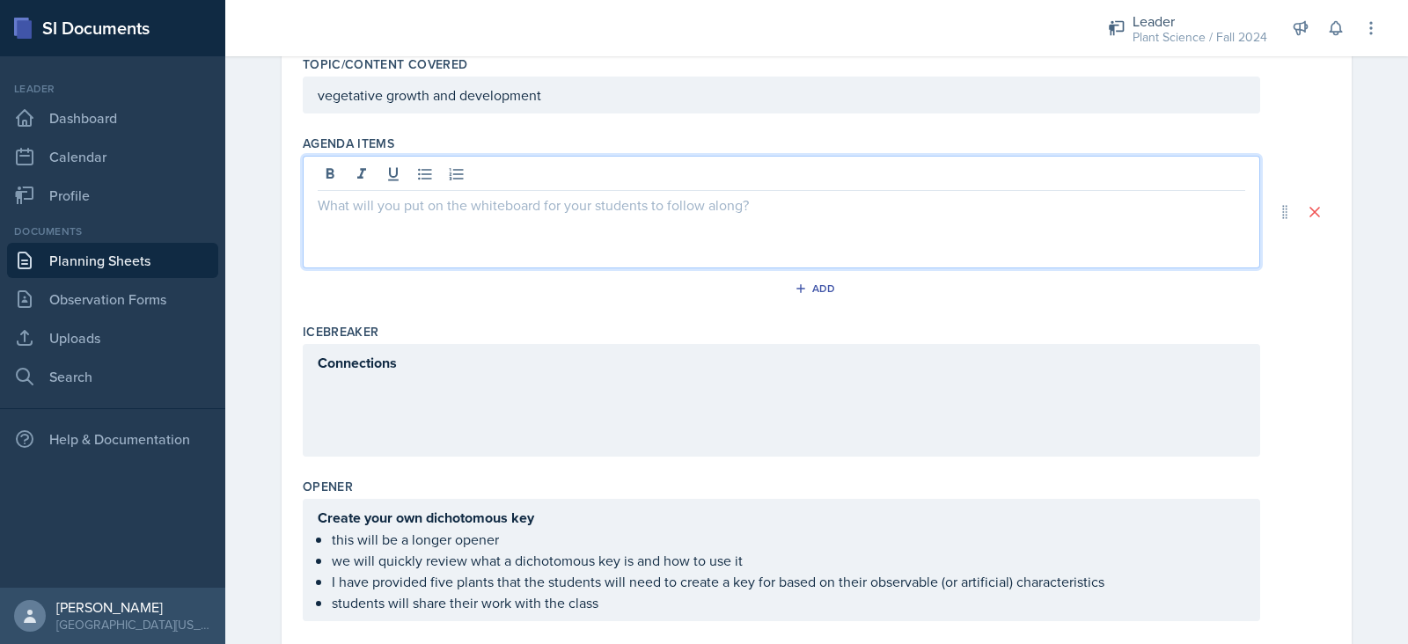
click at [565, 94] on p "vegetative growth and development" at bounding box center [782, 94] width 928 height 21
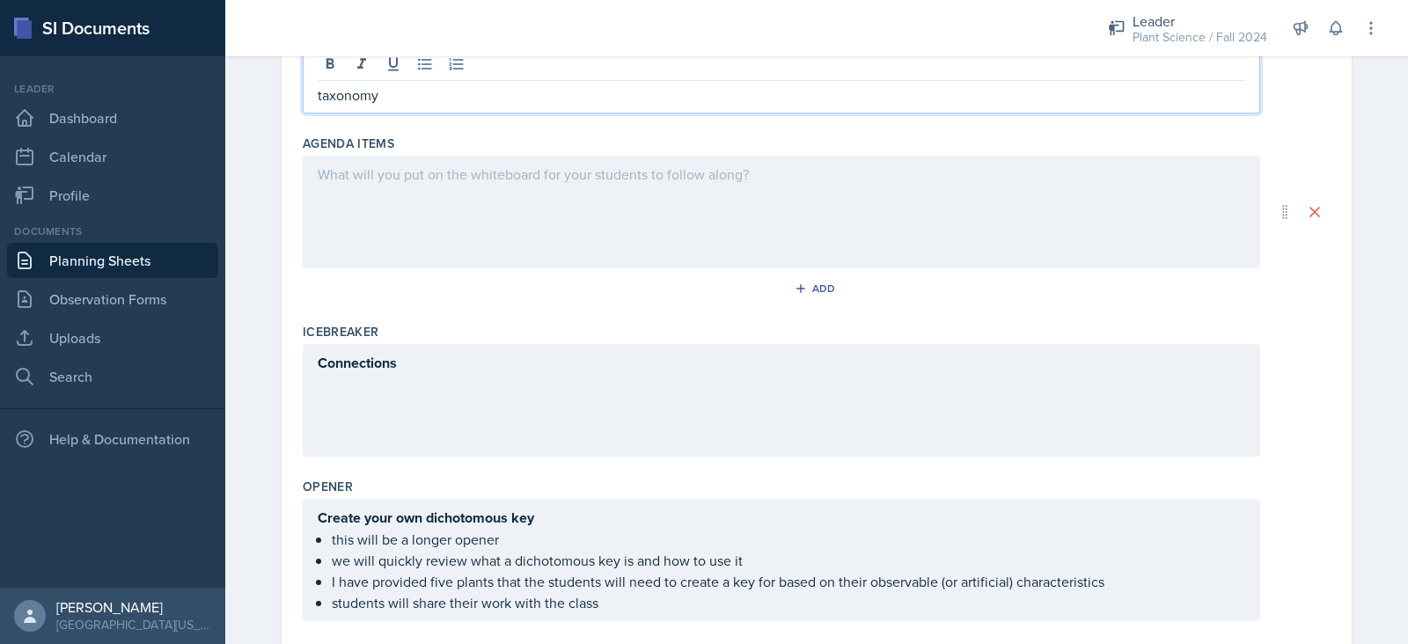
click at [582, 165] on div at bounding box center [781, 212] width 957 height 113
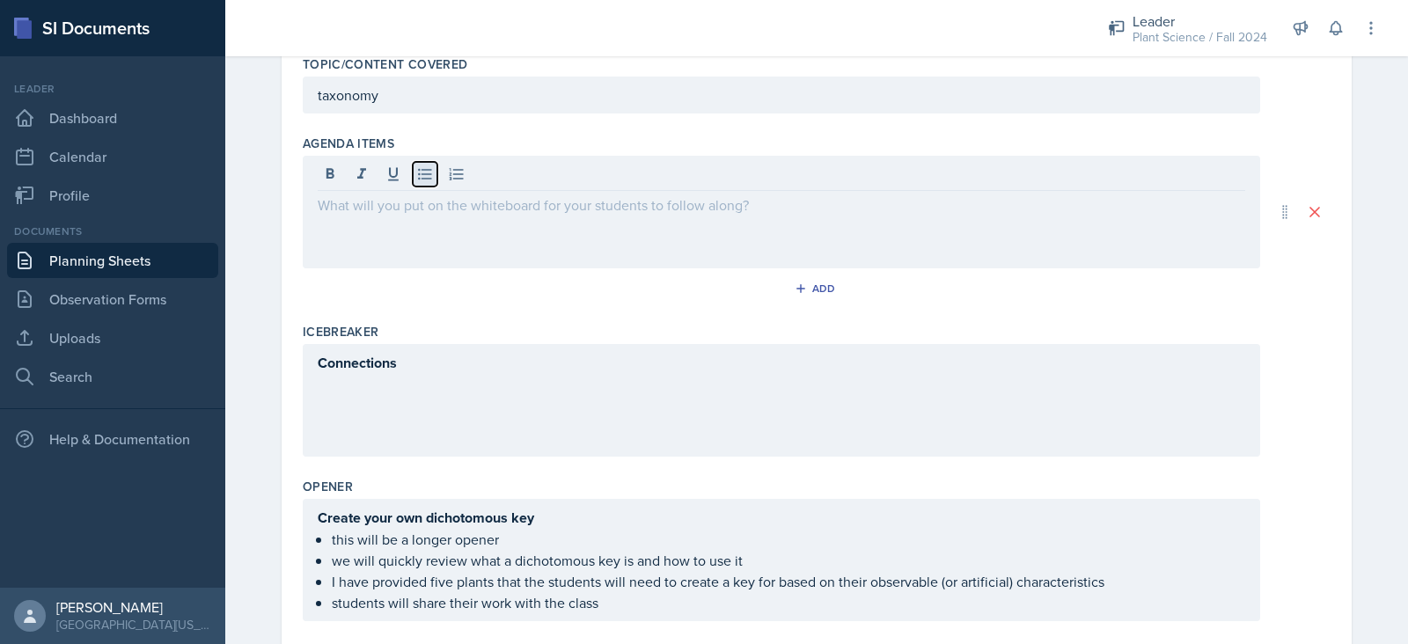
click at [418, 171] on icon at bounding box center [425, 174] width 18 height 18
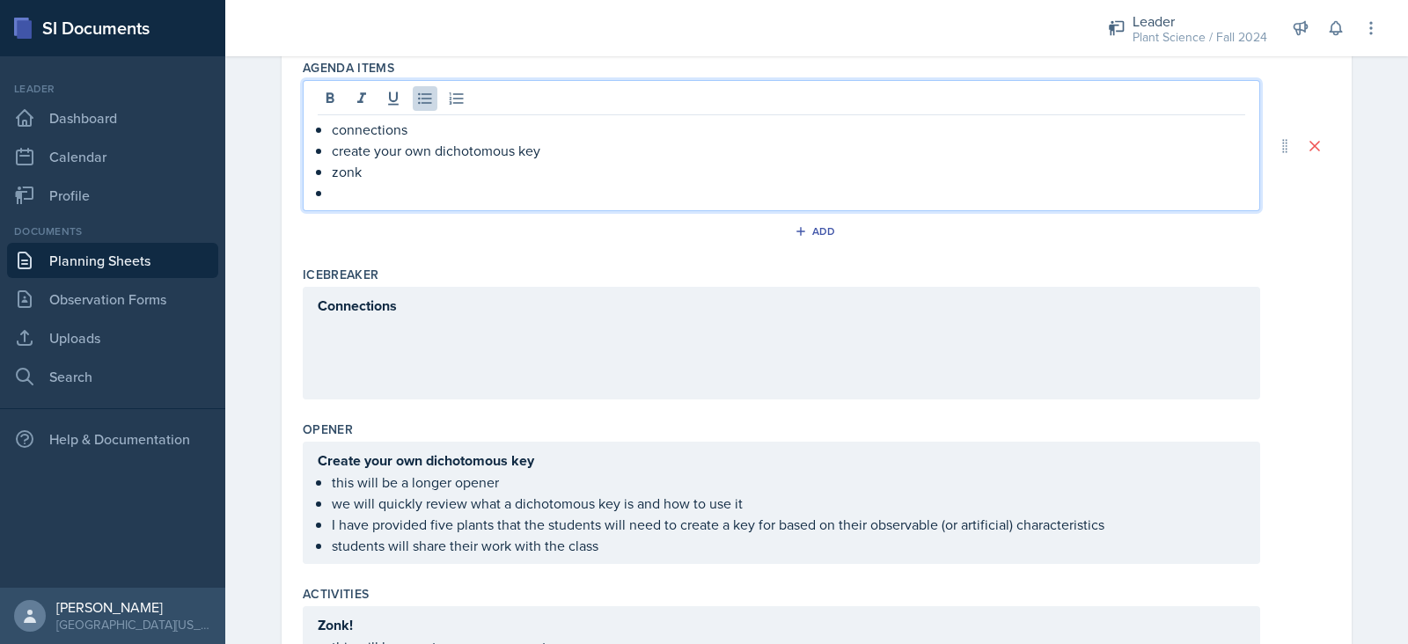
scroll to position [255, 0]
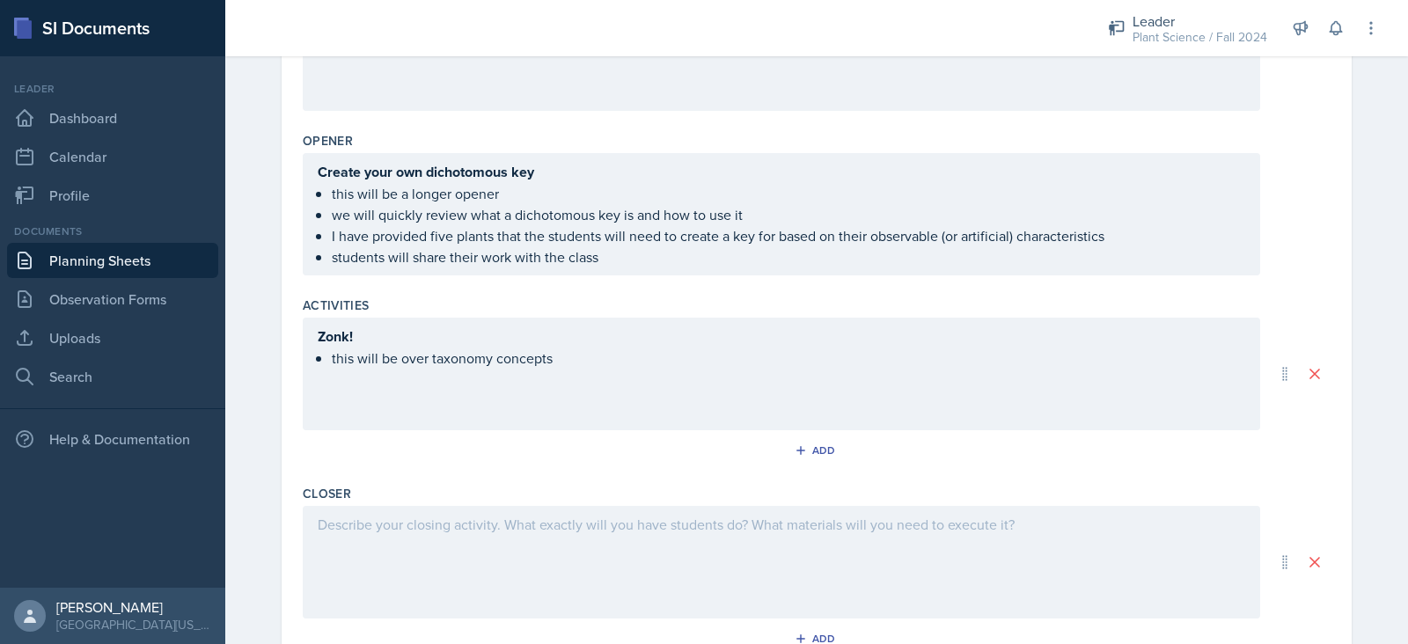
click at [428, 525] on p at bounding box center [782, 524] width 928 height 21
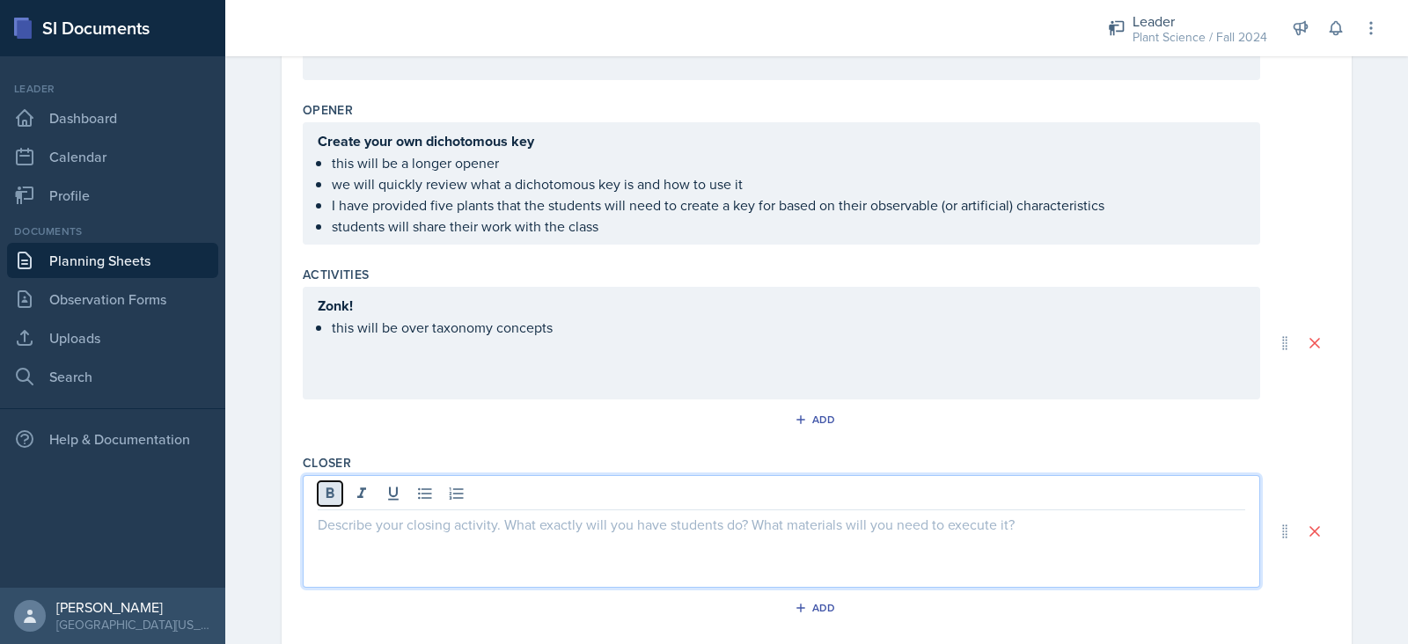
click at [323, 492] on icon at bounding box center [330, 494] width 18 height 18
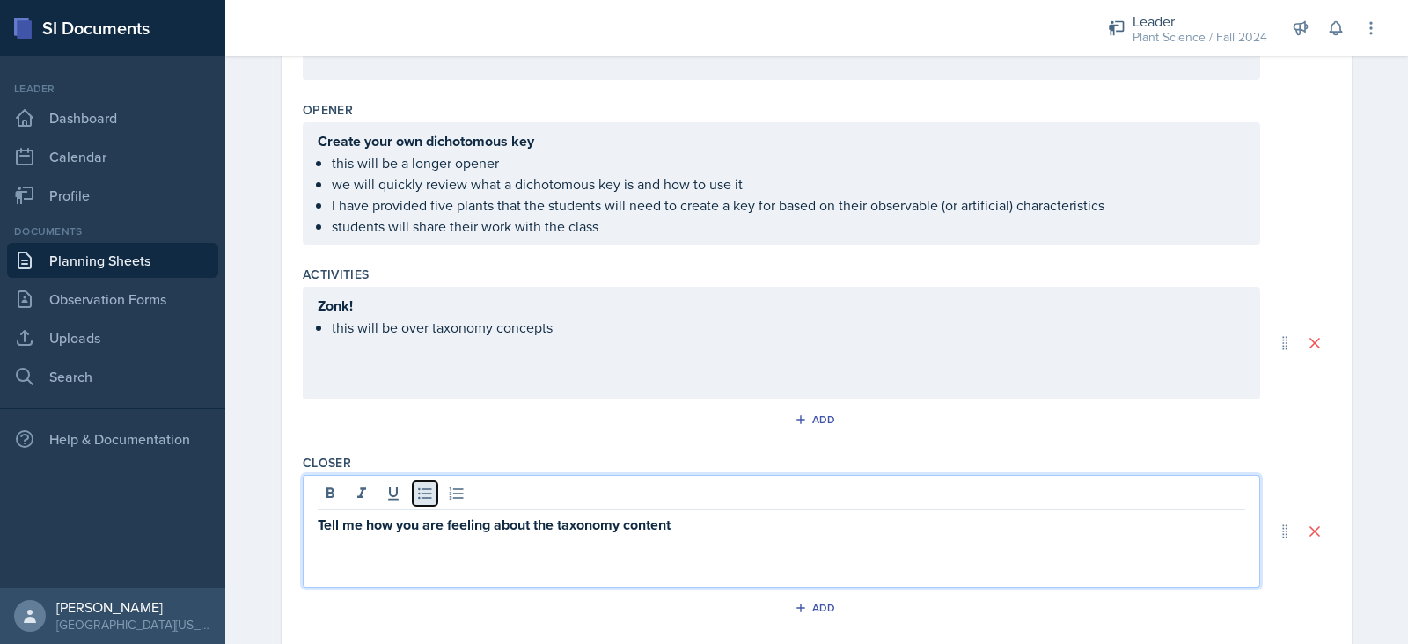
click at [416, 489] on icon at bounding box center [425, 494] width 18 height 18
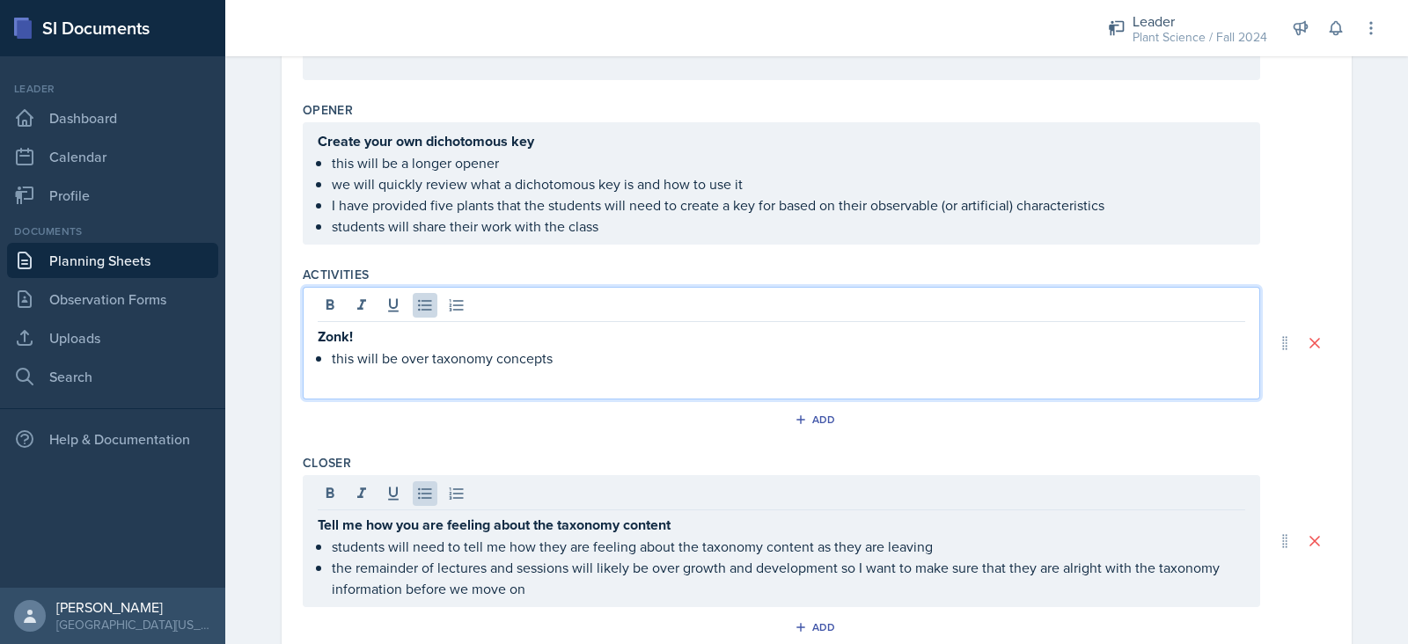
click at [577, 319] on div "Zonk! this will be over taxonomy concepts" at bounding box center [781, 343] width 957 height 113
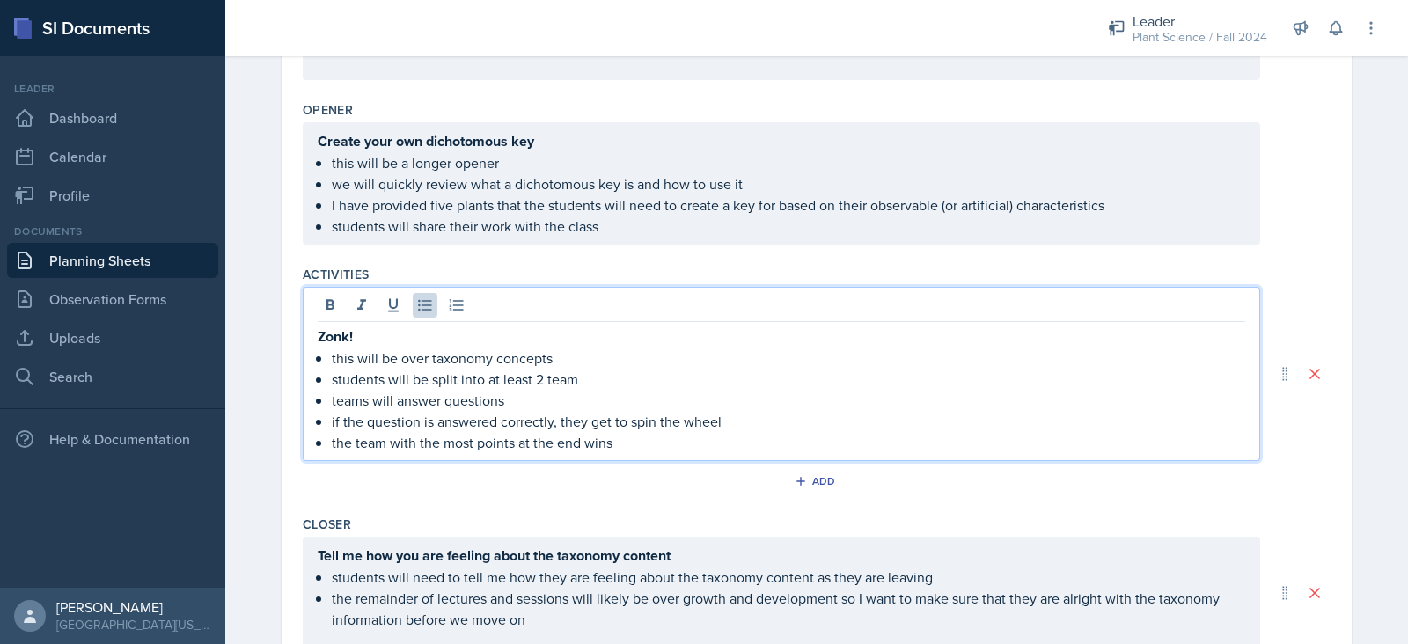
scroll to position [0, 0]
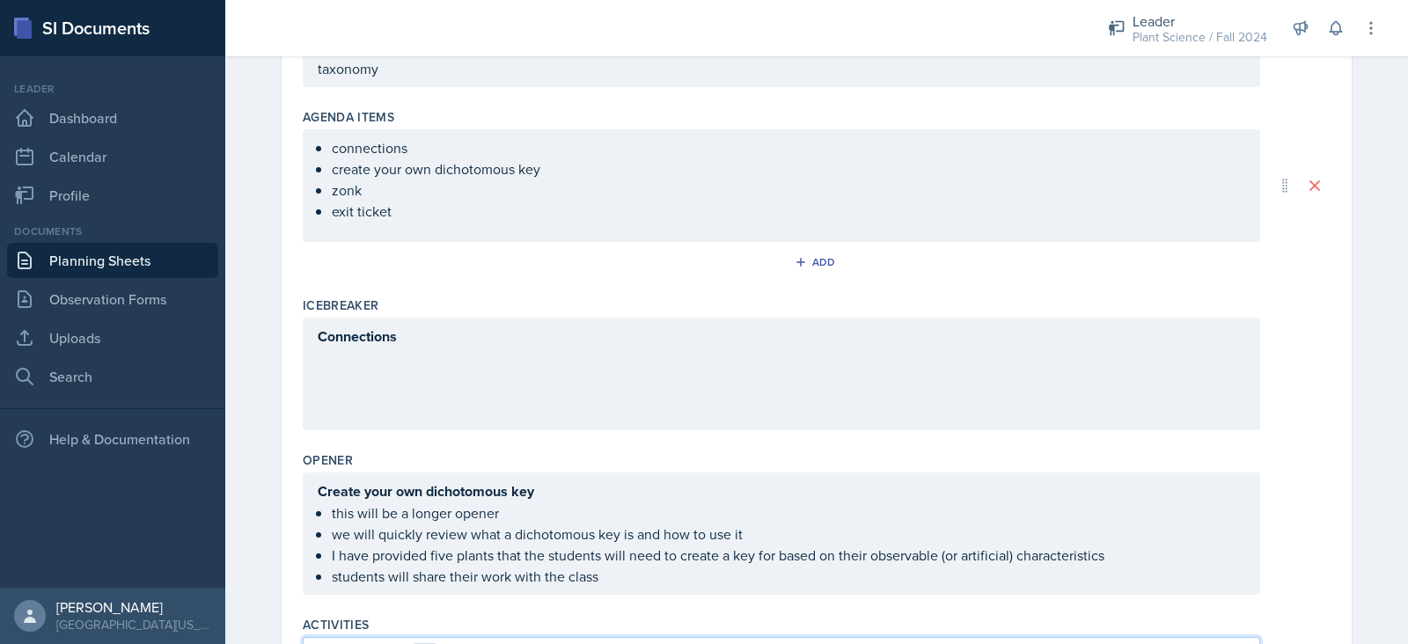
click at [496, 375] on div "Connections" at bounding box center [781, 374] width 957 height 113
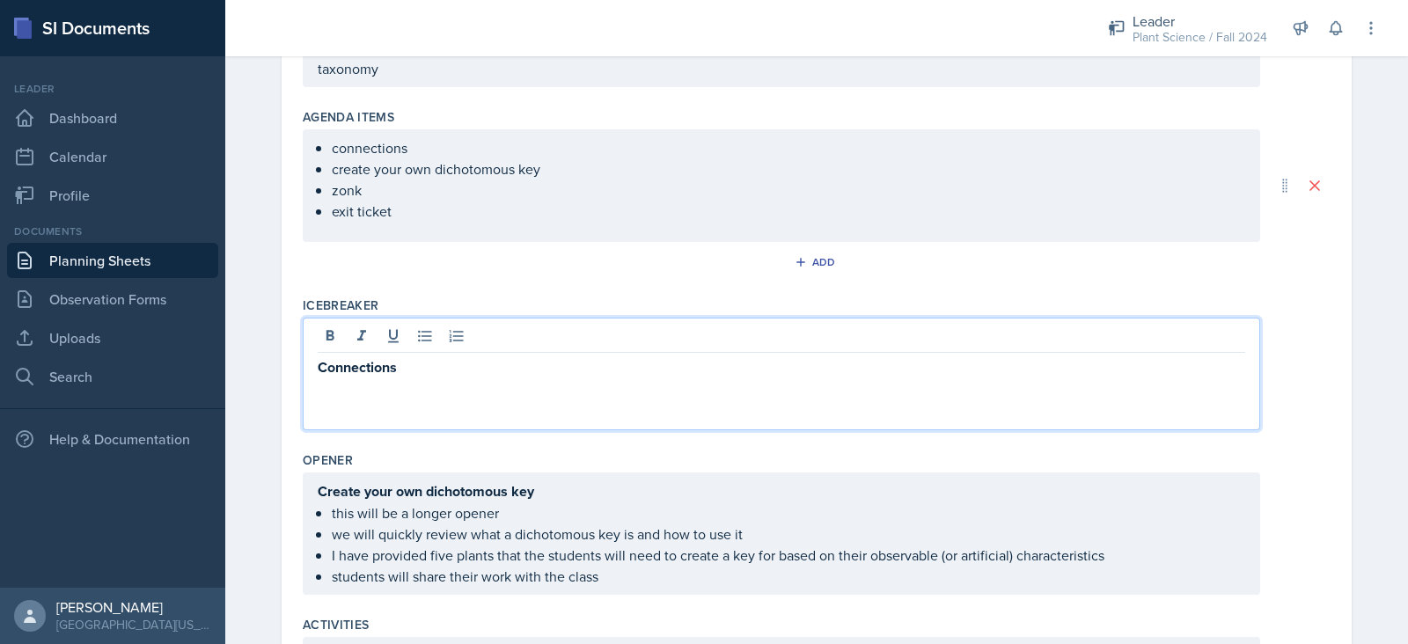
scroll to position [241, 0]
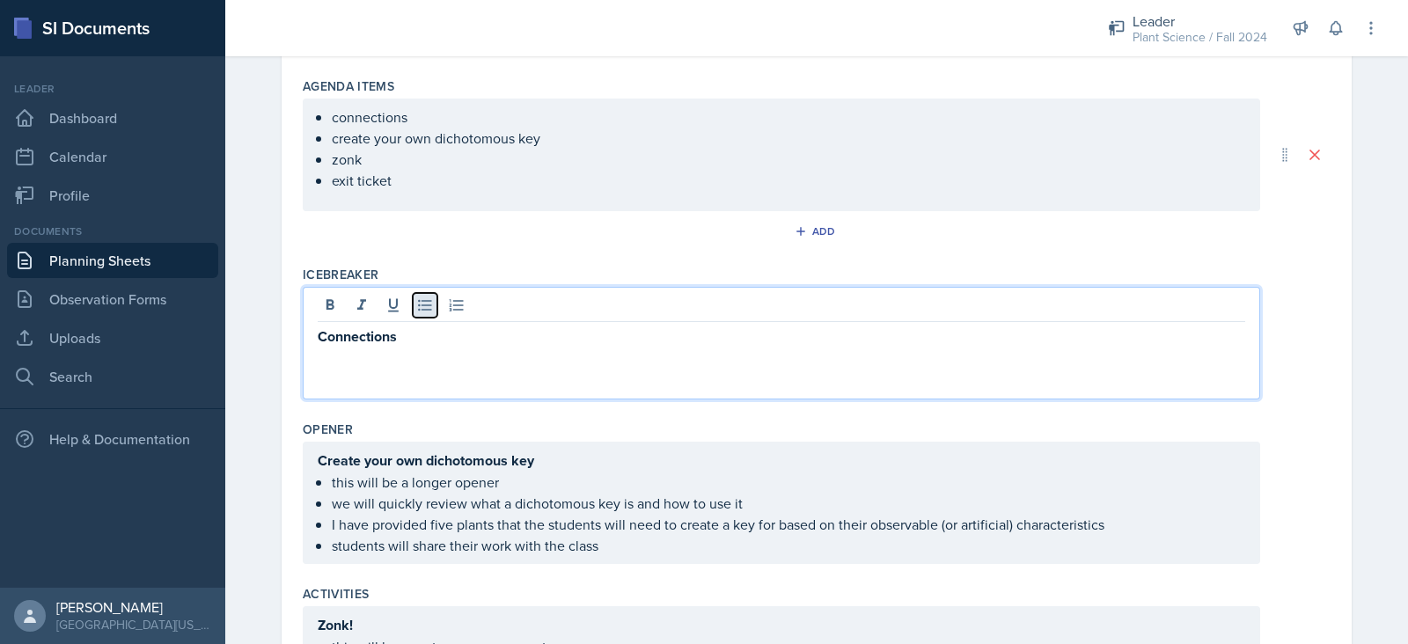
click at [422, 304] on icon at bounding box center [425, 306] width 18 height 18
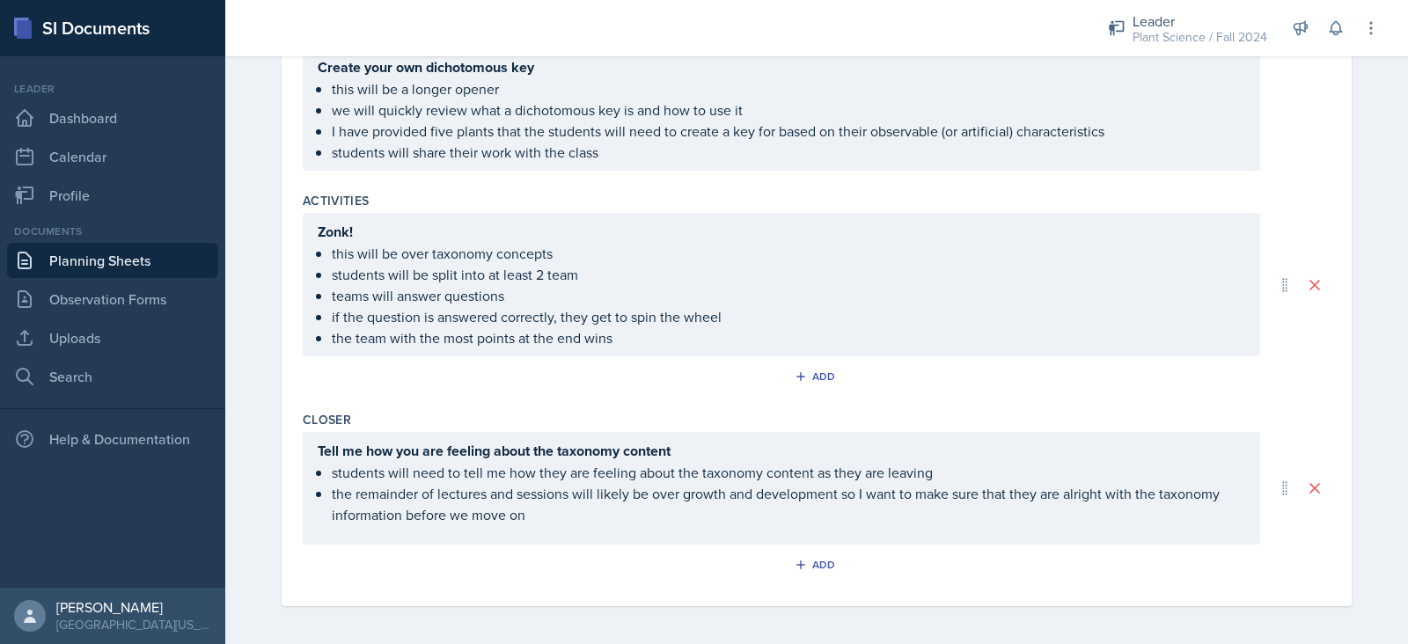
scroll to position [0, 0]
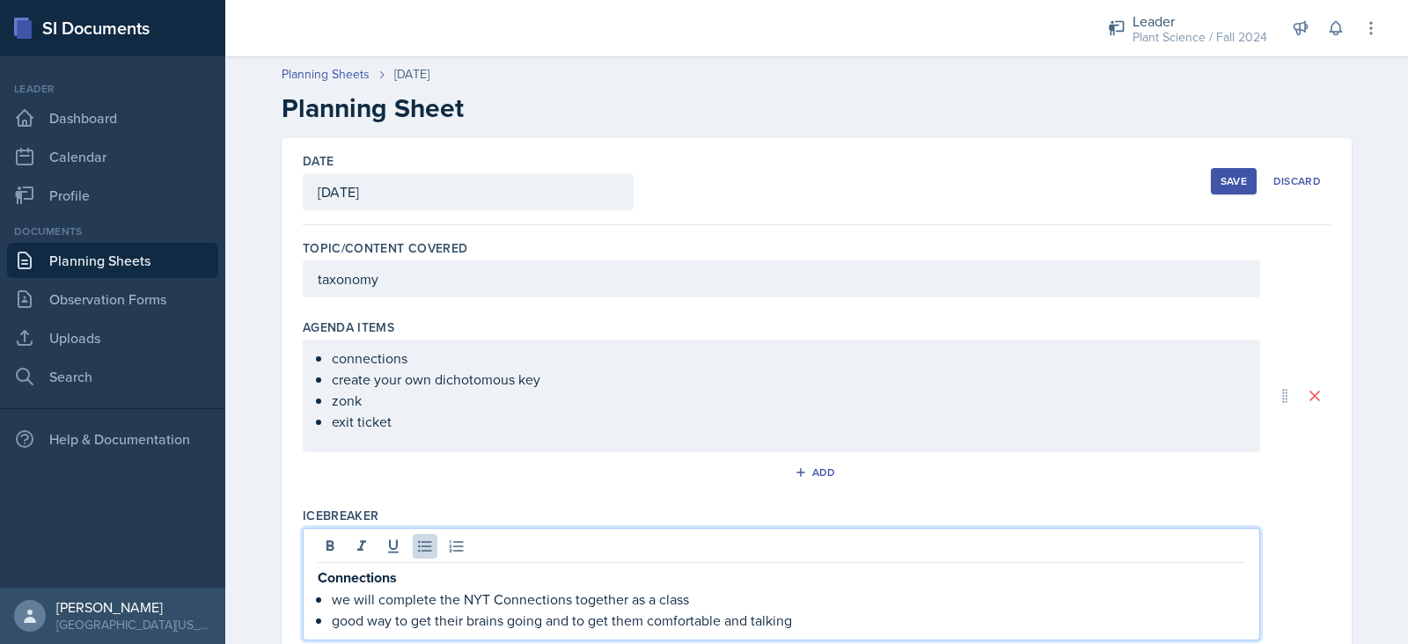
click at [1241, 178] on button "Save" at bounding box center [1234, 181] width 46 height 26
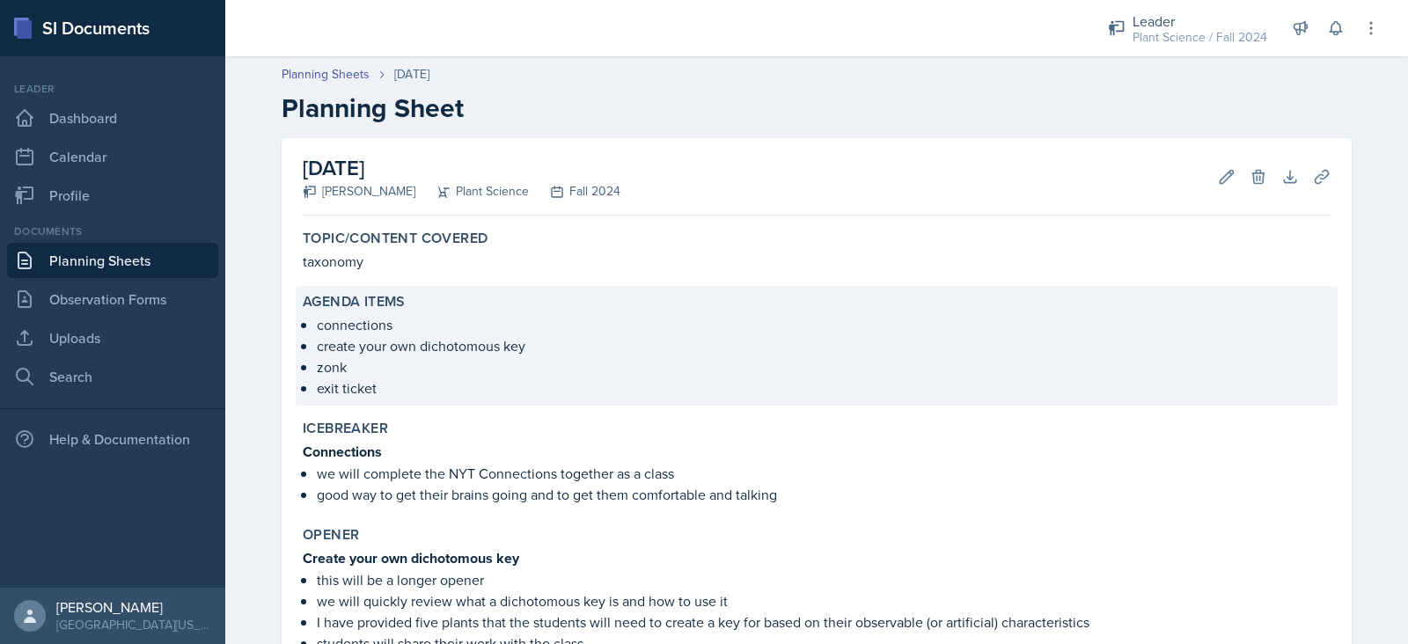
scroll to position [424, 0]
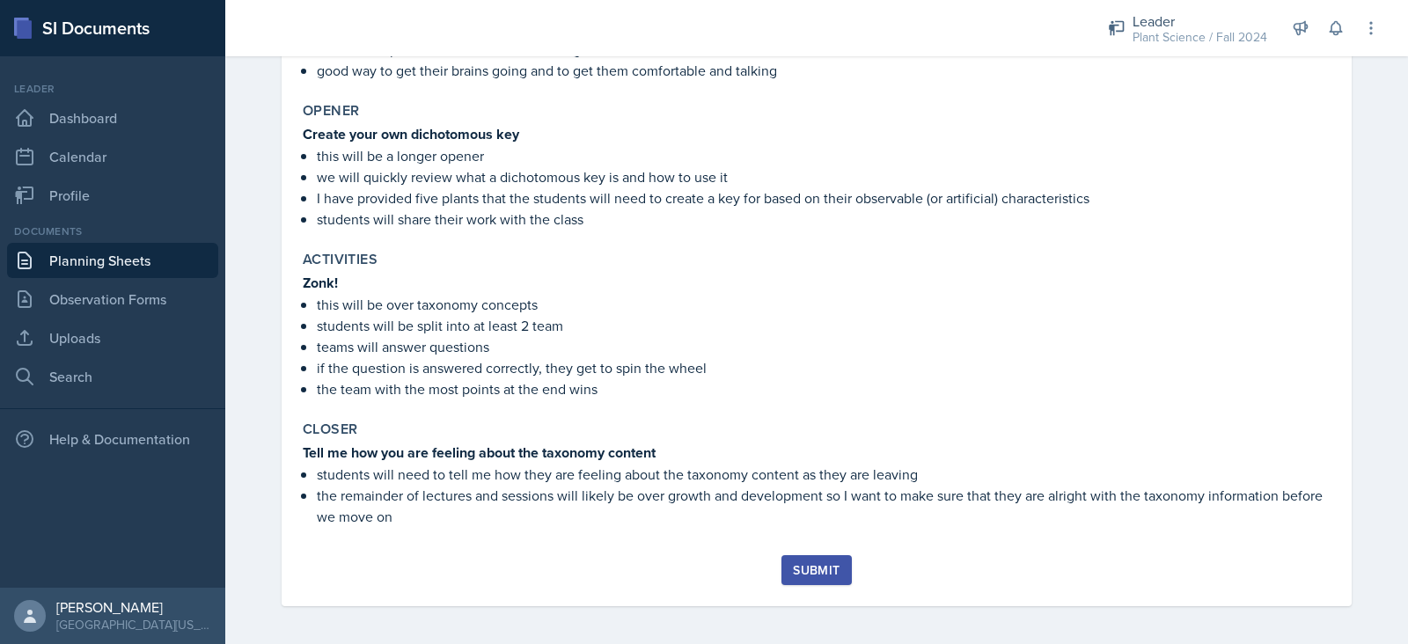
click at [802, 563] on div "Submit" at bounding box center [816, 570] width 47 height 14
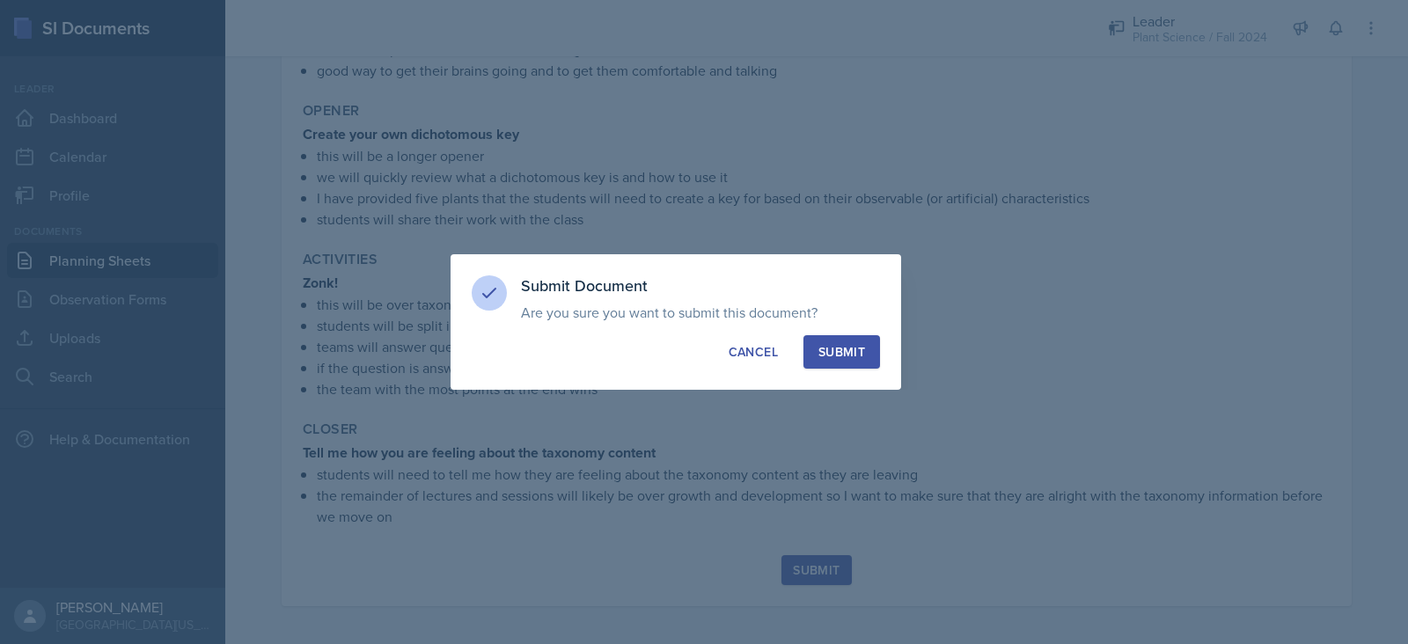
click at [849, 341] on button "Submit" at bounding box center [841, 351] width 77 height 33
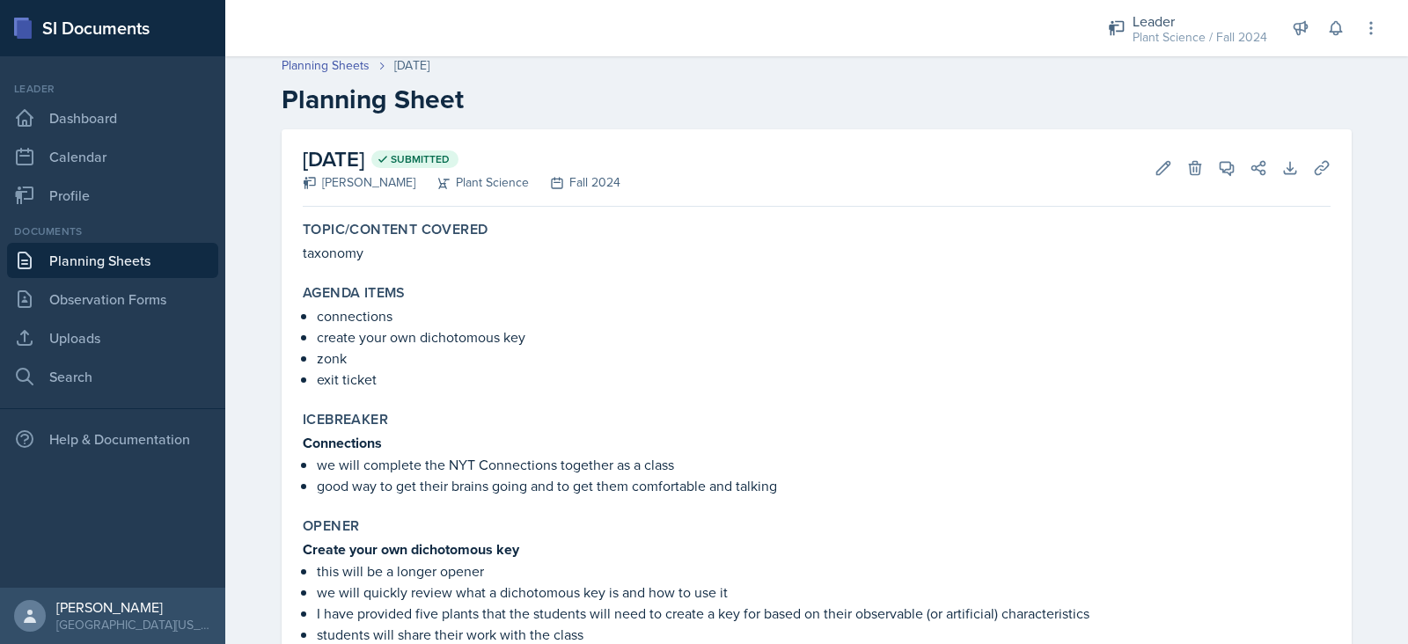
scroll to position [0, 0]
